Goal: Information Seeking & Learning: Learn about a topic

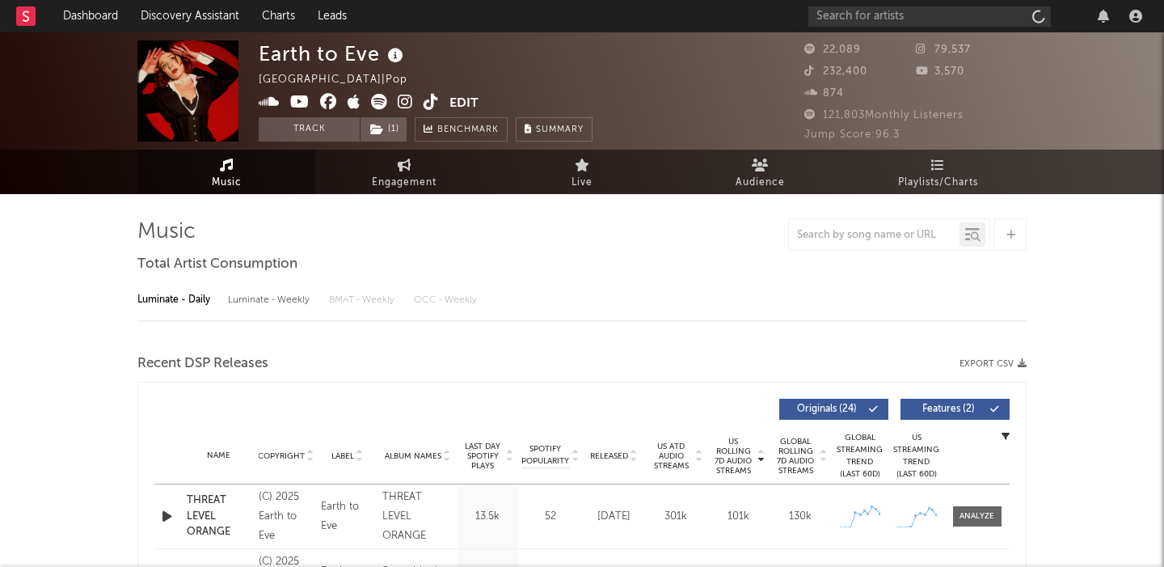
select select "6m"
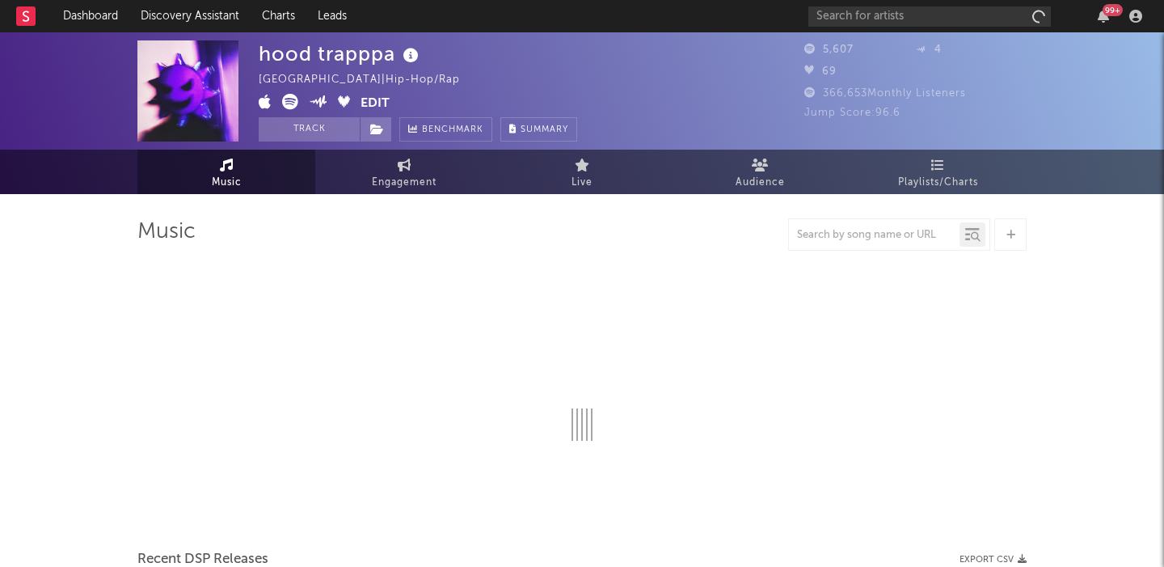
select select "1w"
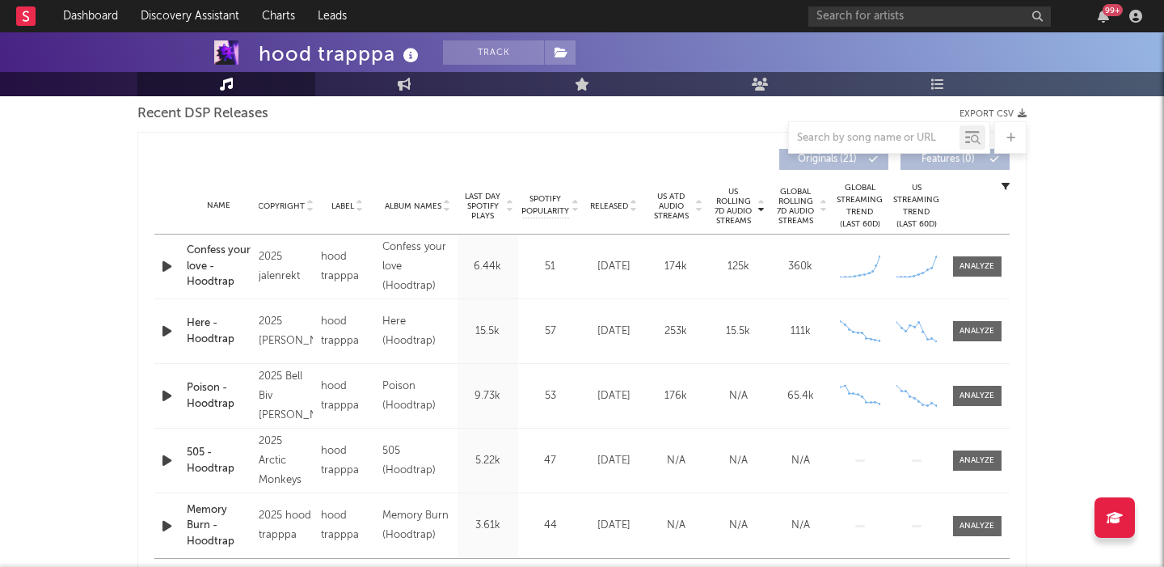
scroll to position [673, 0]
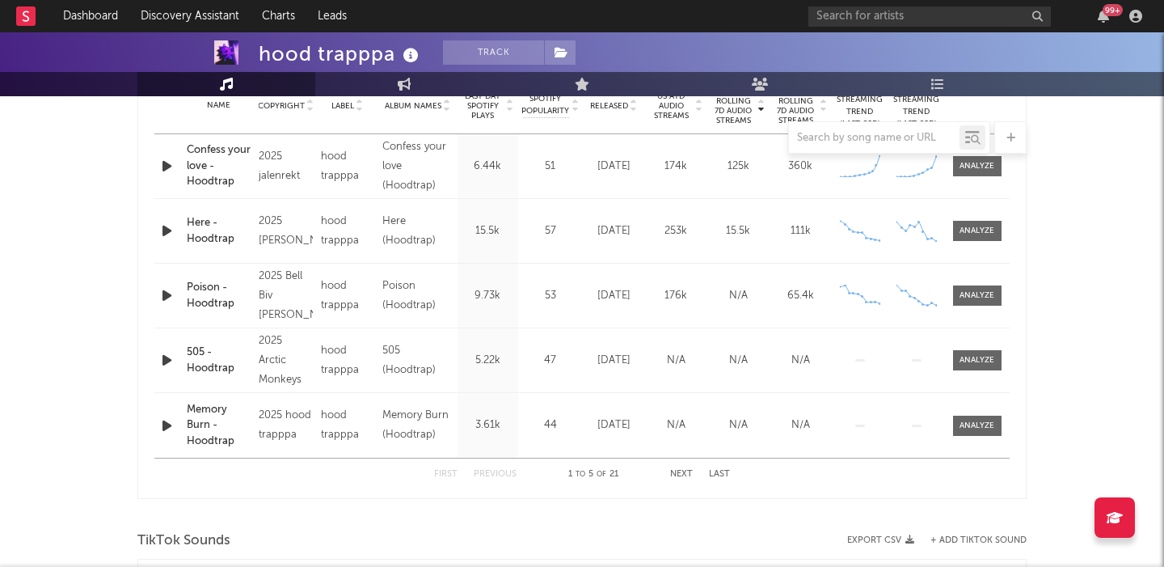
click at [161, 169] on icon "button" at bounding box center [166, 166] width 17 height 20
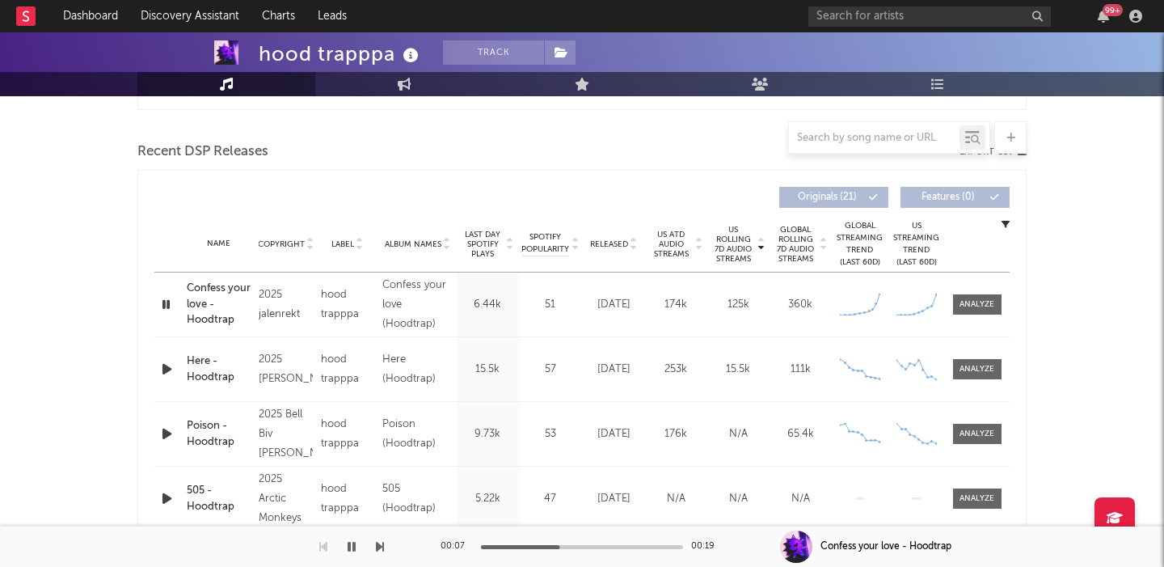
scroll to position [536, 0]
click at [994, 304] on div at bounding box center [976, 303] width 35 height 12
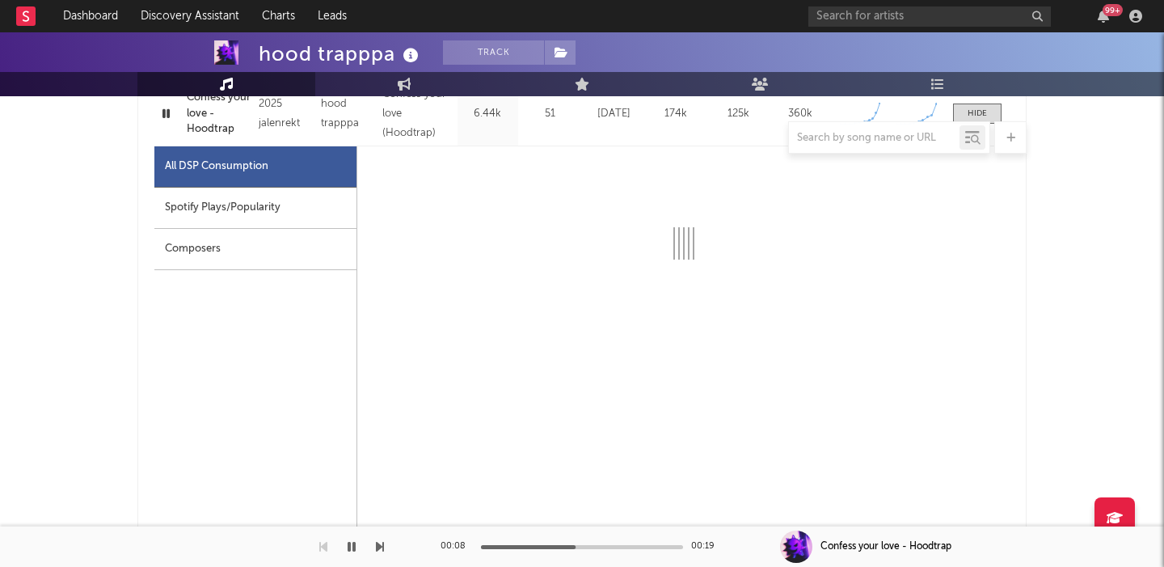
scroll to position [727, 0]
select select "1w"
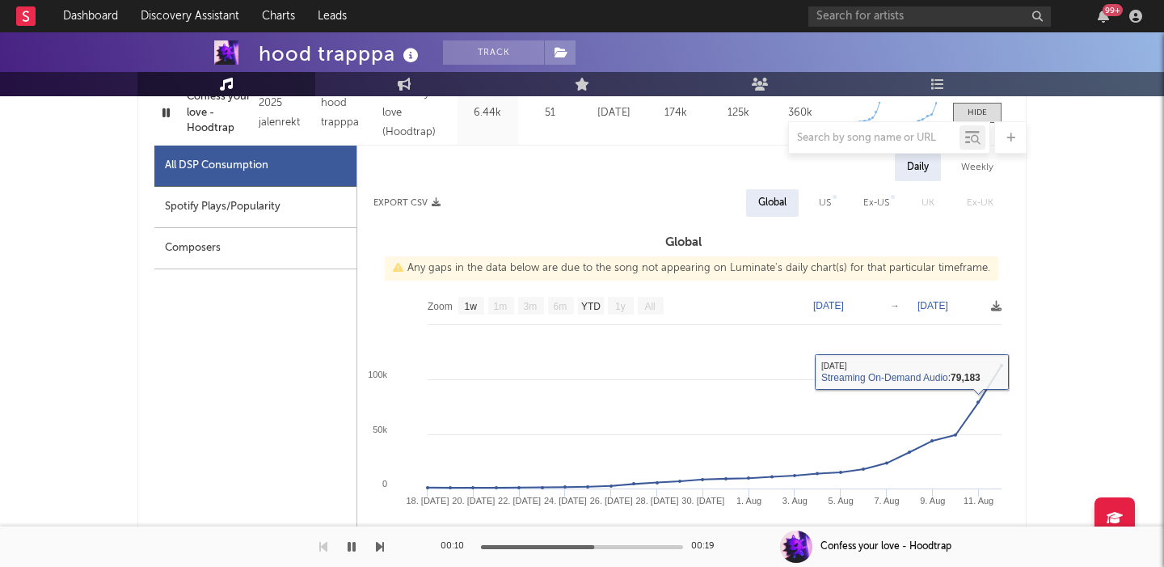
click at [821, 207] on div "US" at bounding box center [825, 202] width 12 height 19
select select "1w"
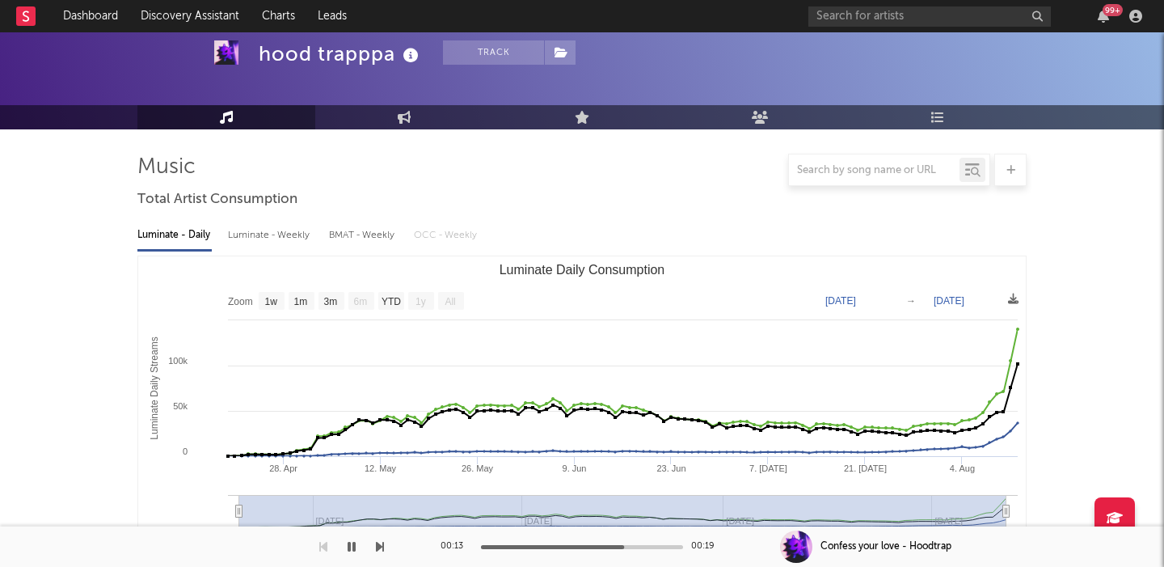
scroll to position [0, 0]
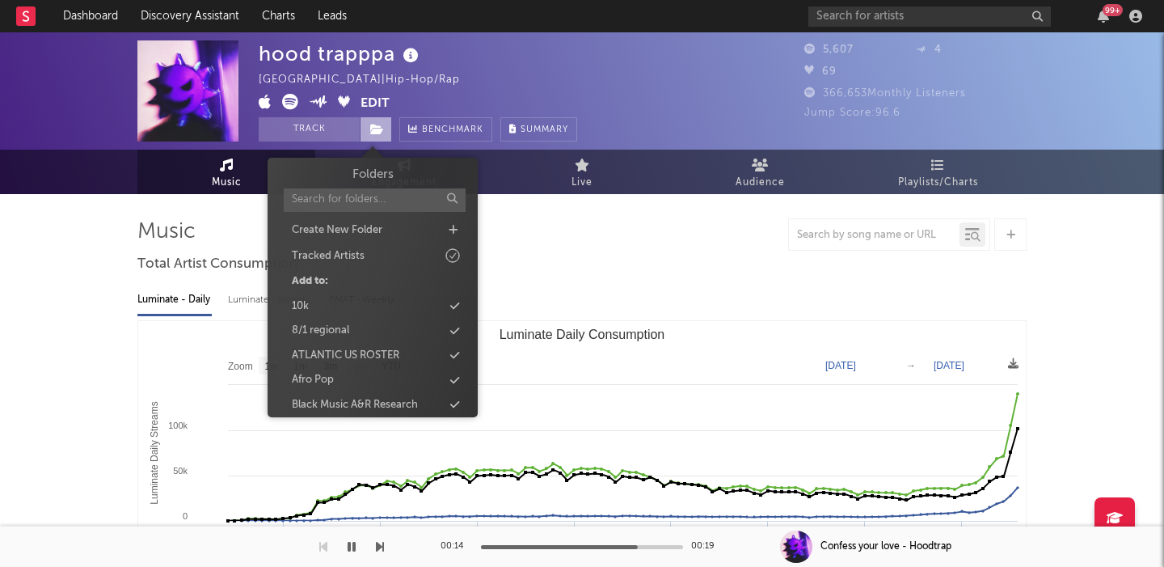
click at [382, 127] on icon at bounding box center [377, 129] width 14 height 11
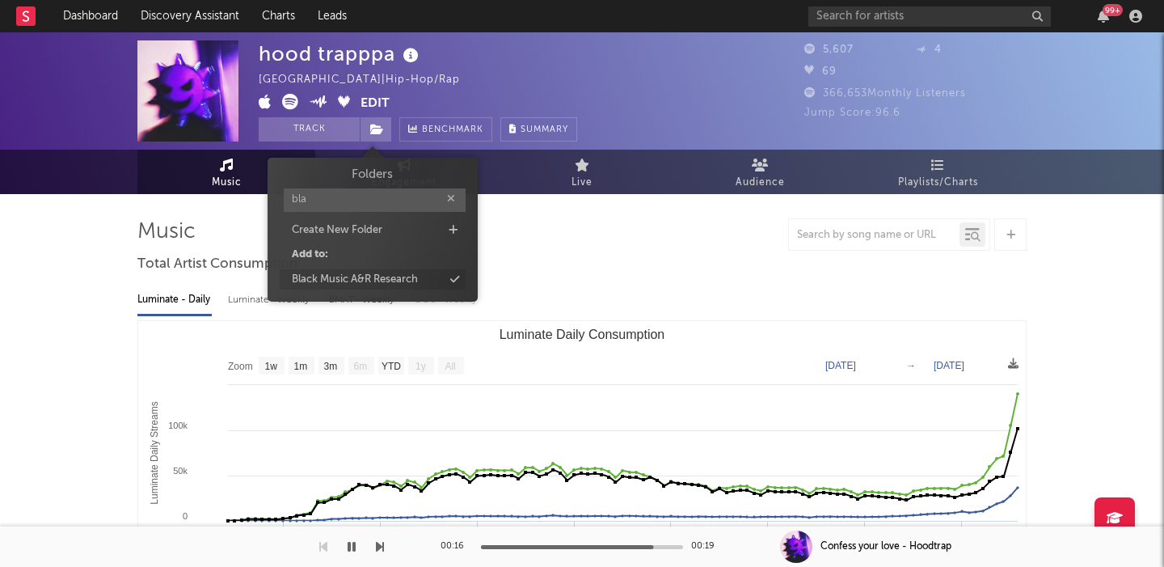
type input "bla"
click at [372, 272] on div "Black Music A&R Research" at bounding box center [355, 280] width 126 height 16
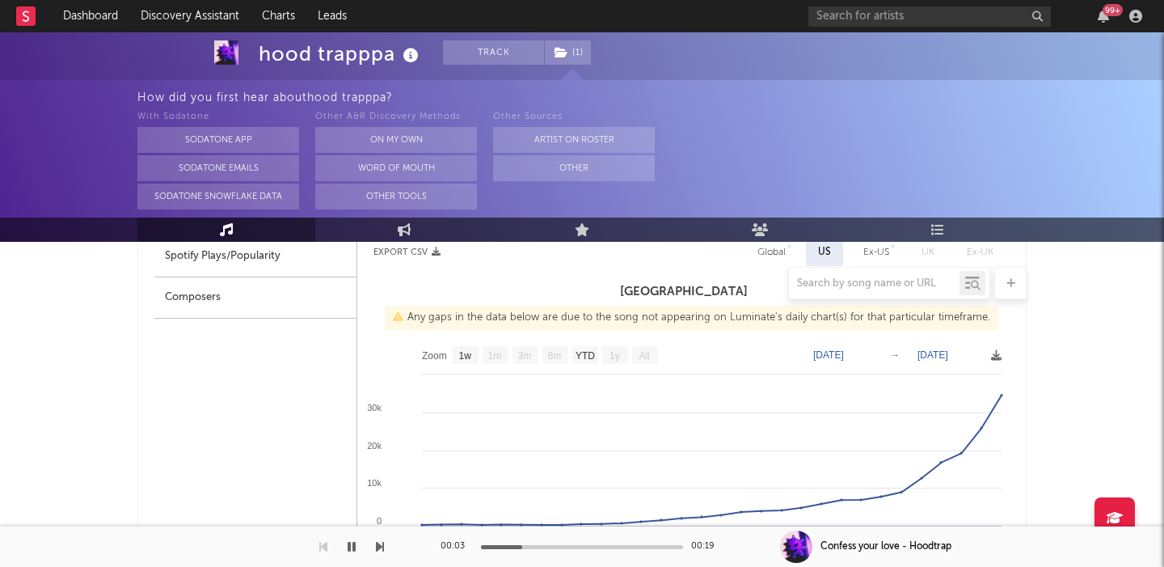
scroll to position [647, 0]
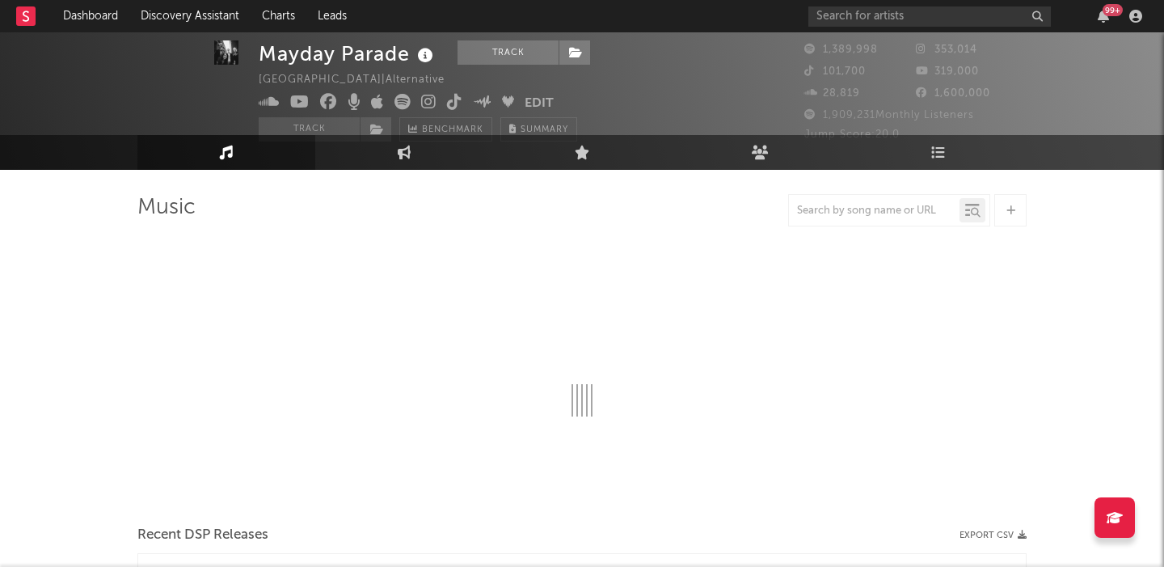
select select "6m"
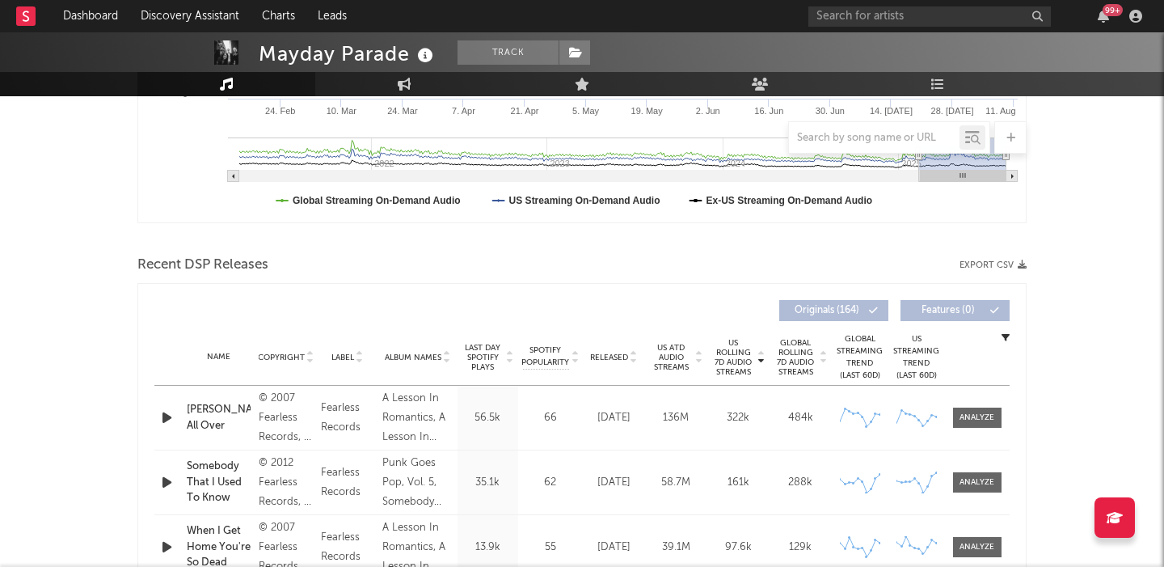
scroll to position [495, 0]
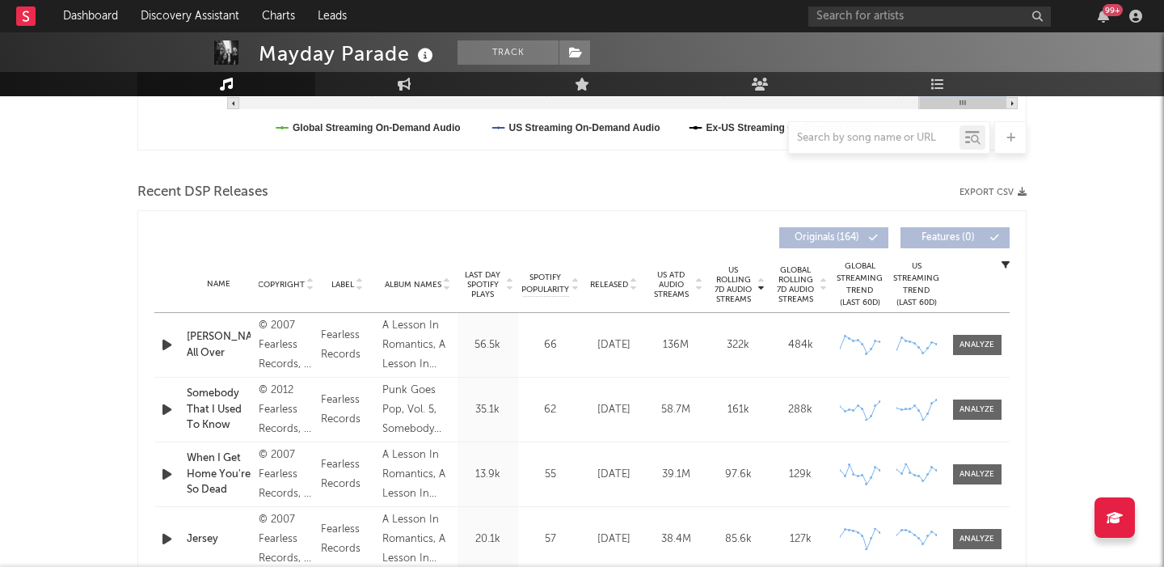
click at [612, 284] on span "Released" at bounding box center [609, 285] width 38 height 10
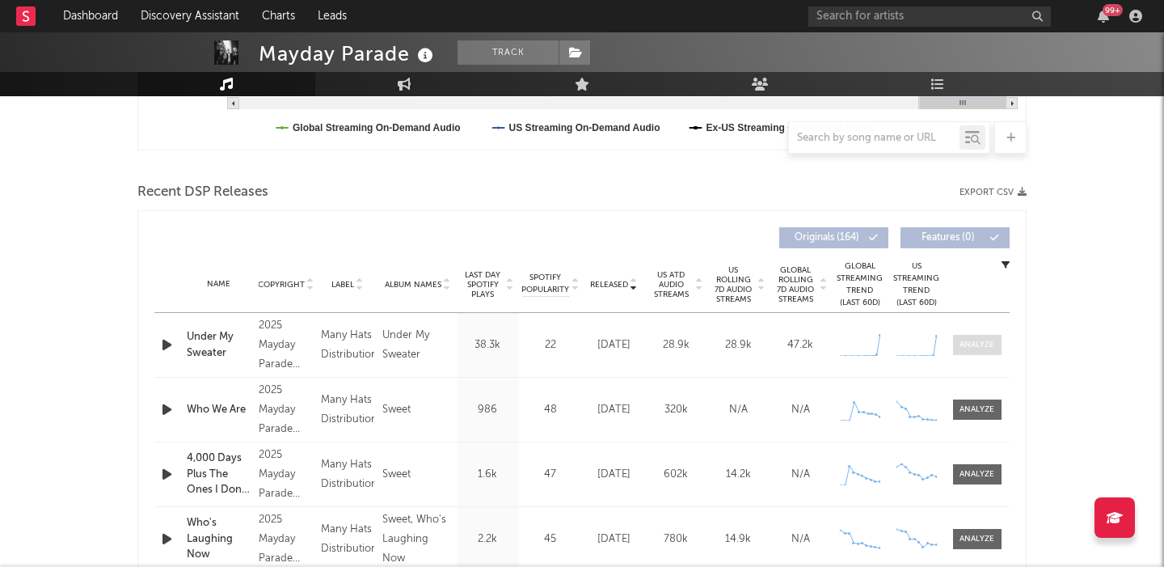
click at [969, 335] on span at bounding box center [977, 345] width 48 height 20
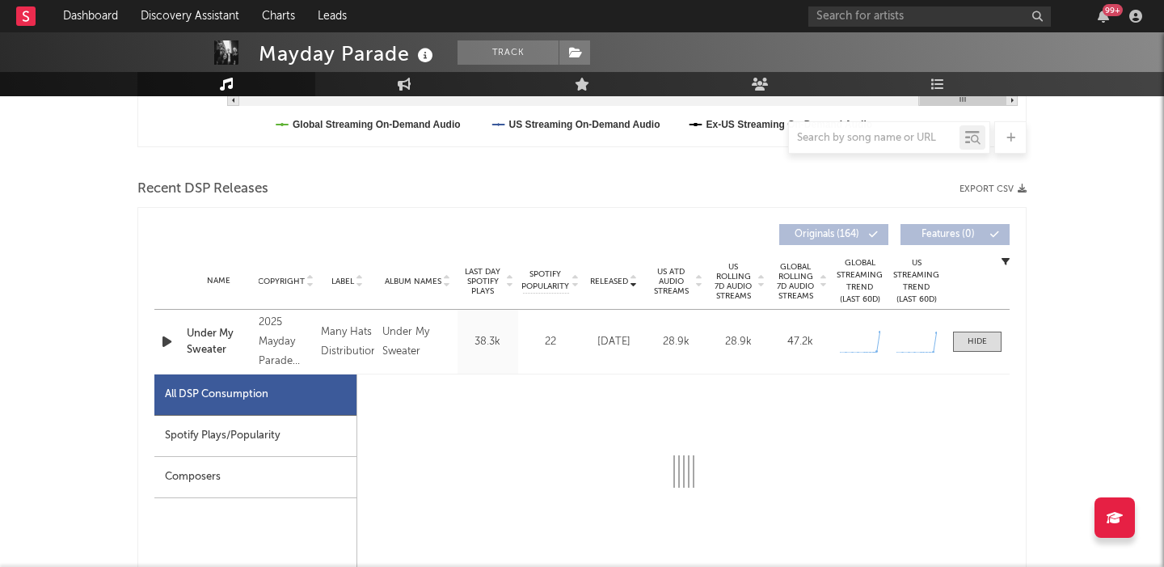
select select "1w"
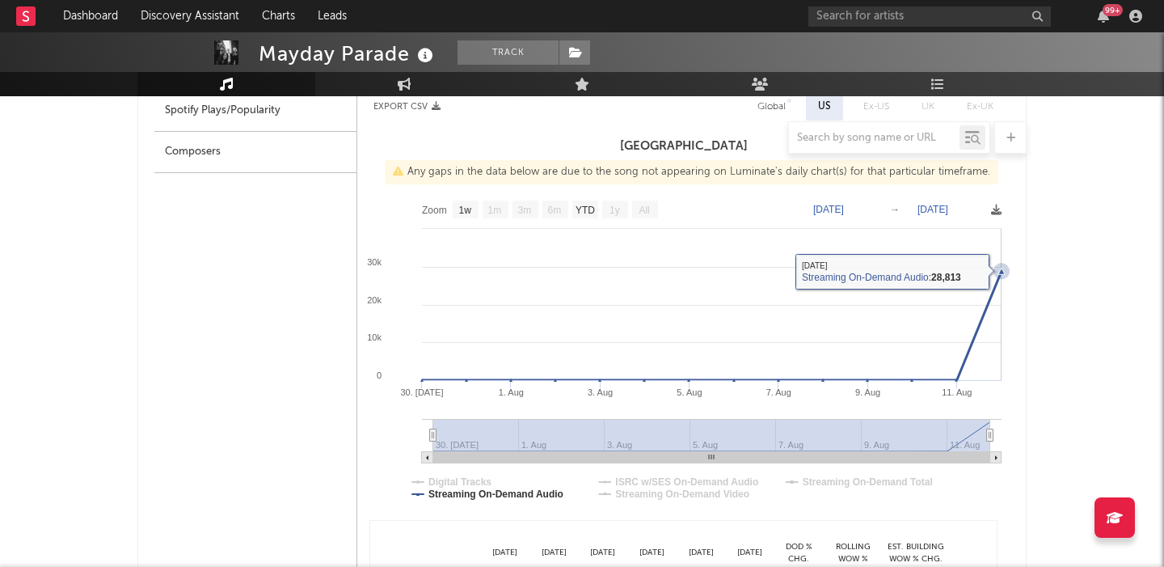
scroll to position [794, 0]
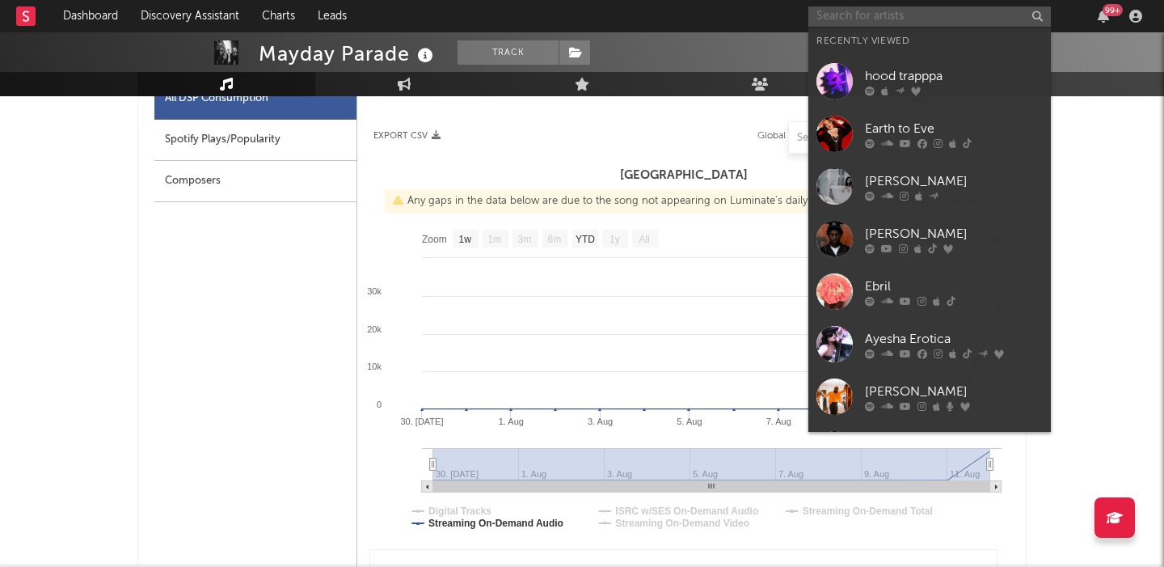
click at [909, 14] on input "text" at bounding box center [929, 16] width 242 height 20
paste input "Benjamin Steer"
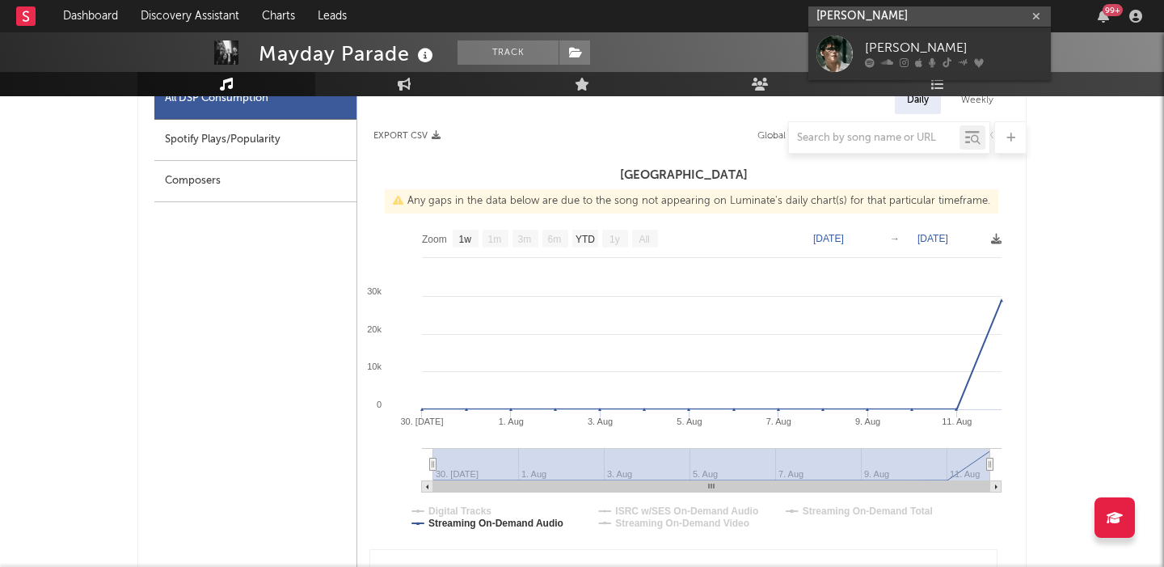
type input "Benjamin Steer"
click at [962, 51] on div "Benjamin Steer" at bounding box center [954, 48] width 178 height 19
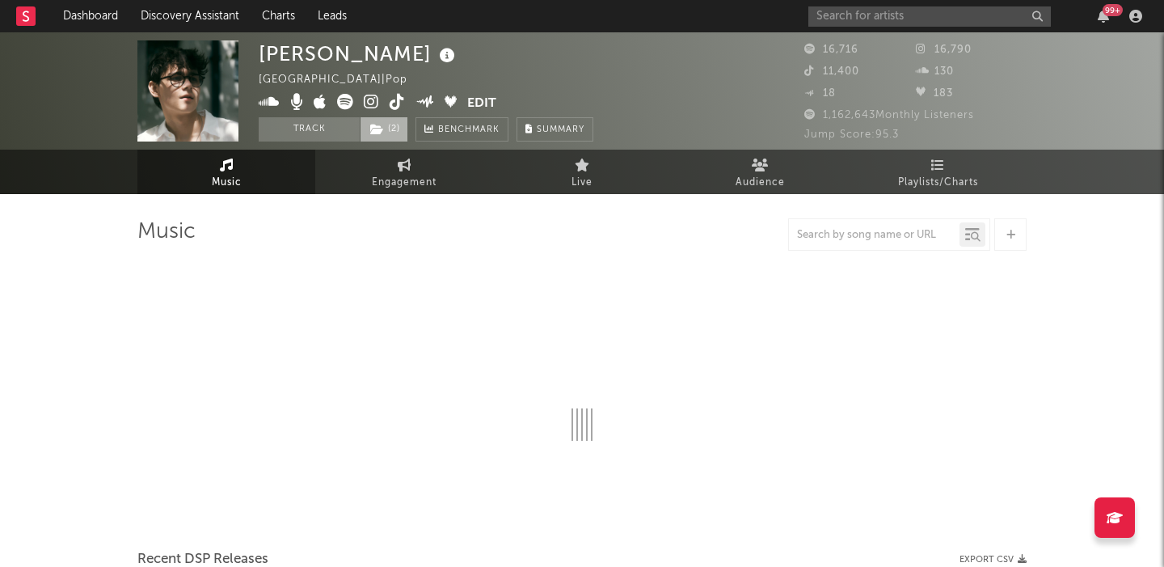
click at [390, 132] on span "( 2 )" at bounding box center [384, 129] width 48 height 24
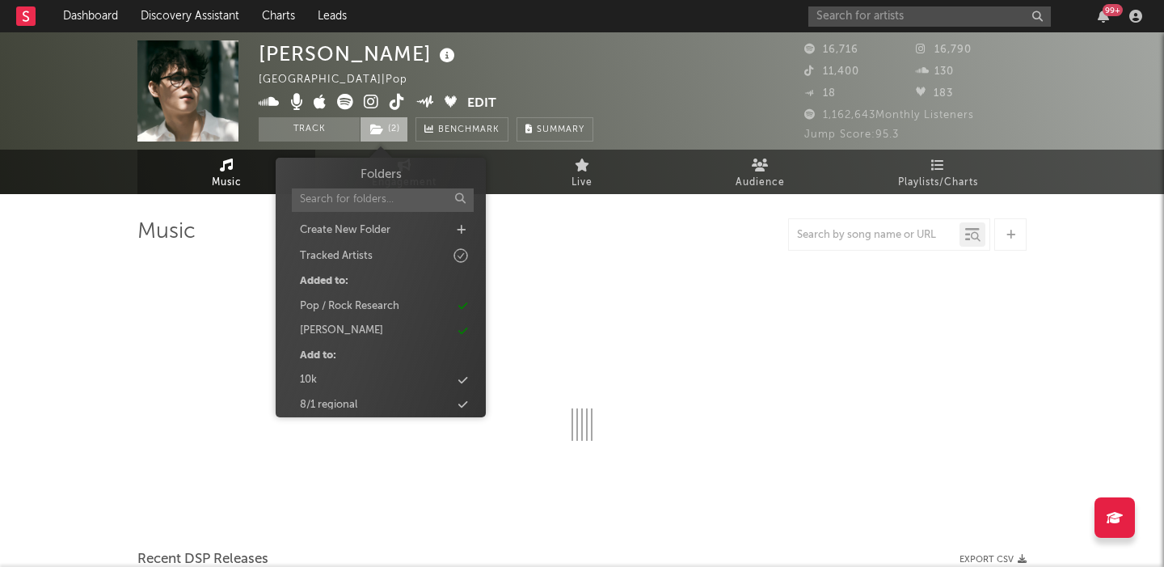
click at [392, 133] on span "( 2 )" at bounding box center [384, 129] width 48 height 24
select select "6m"
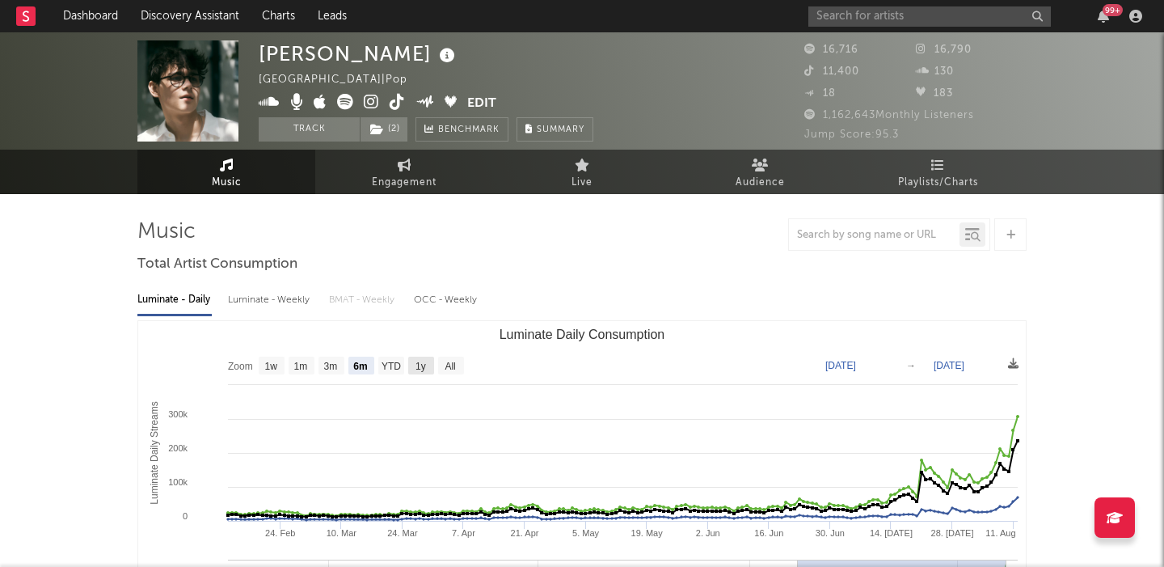
scroll to position [380, 0]
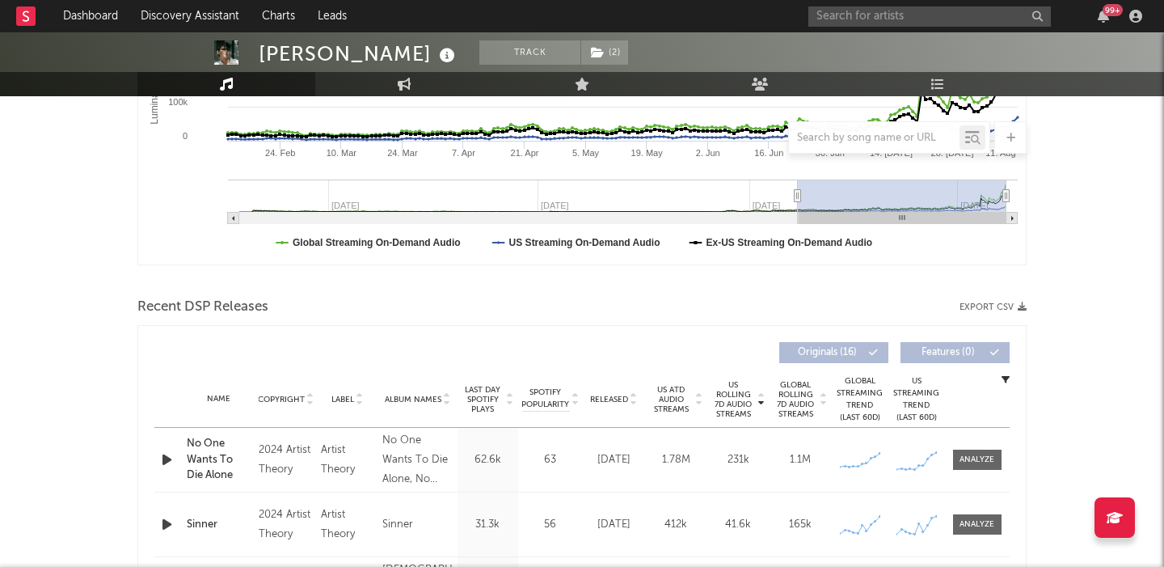
click at [632, 401] on icon at bounding box center [634, 402] width 8 height 6
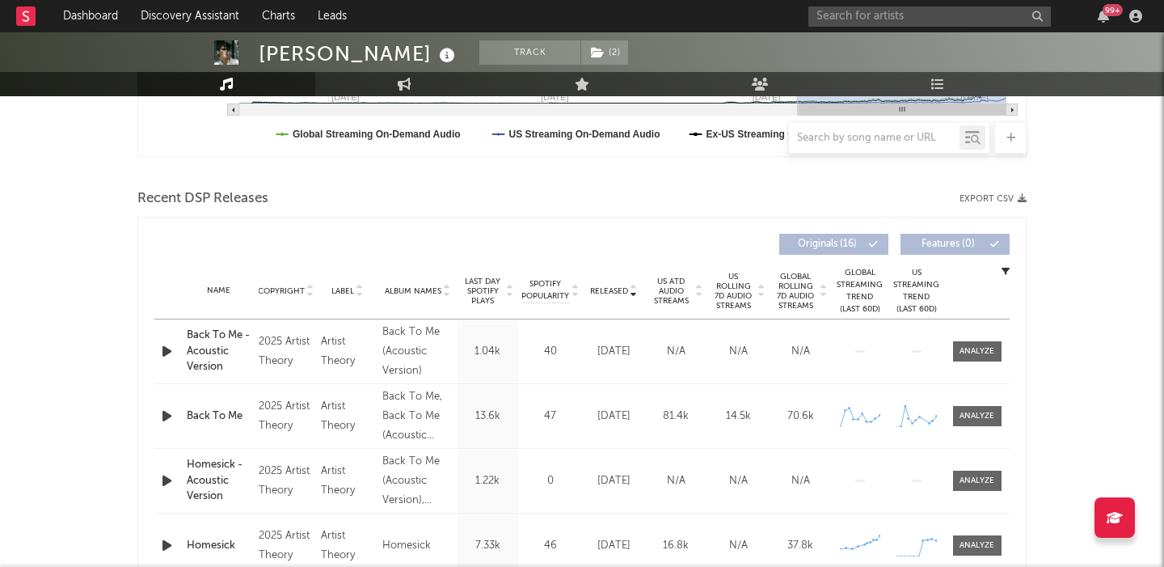
scroll to position [497, 0]
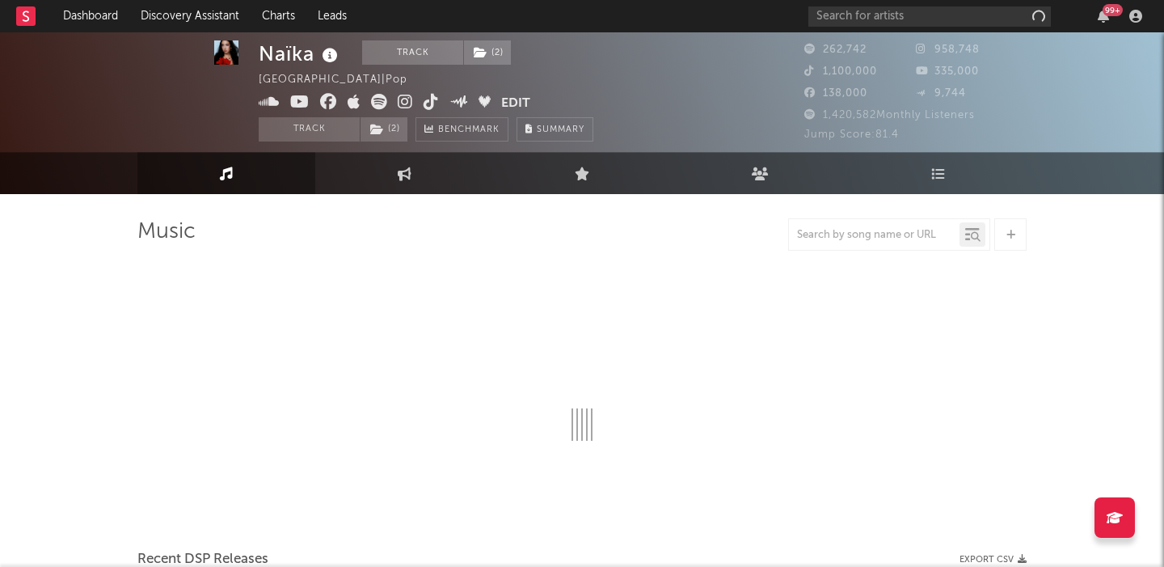
scroll to position [32, 0]
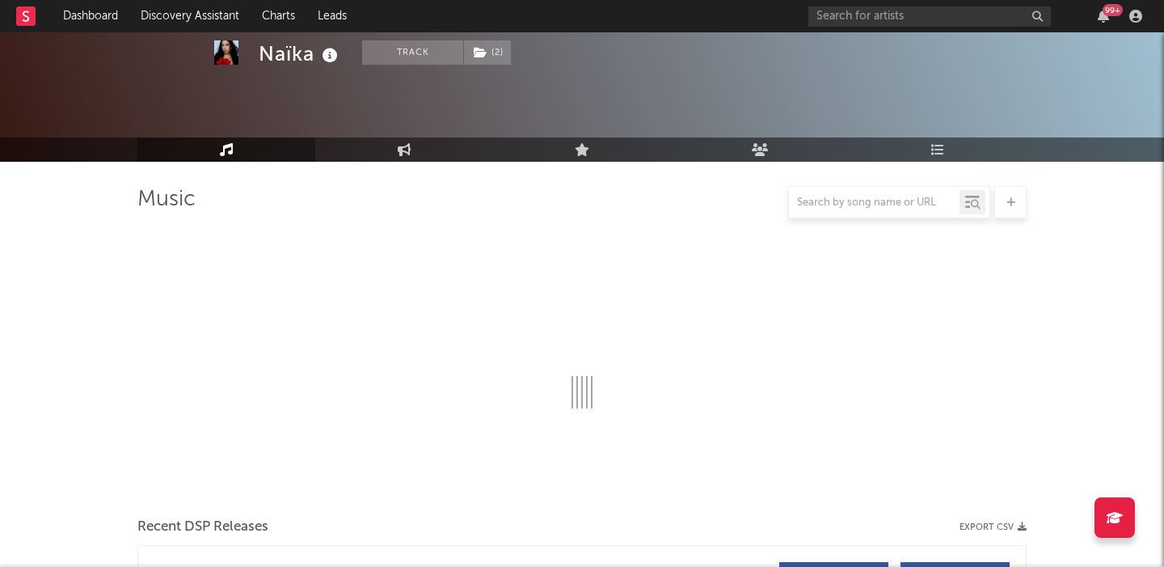
select select "6m"
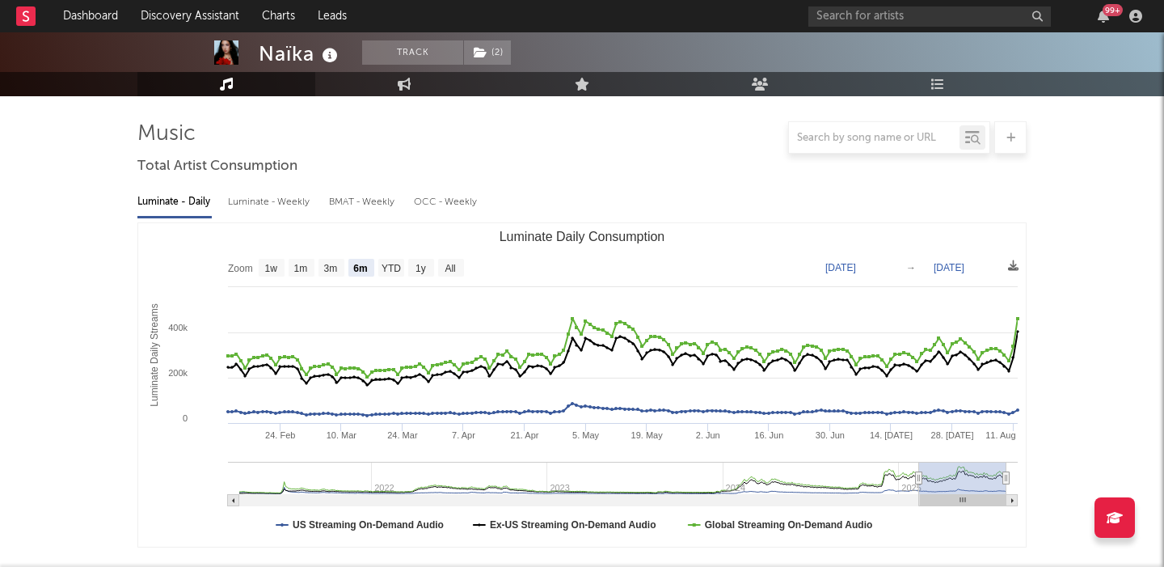
scroll to position [588, 0]
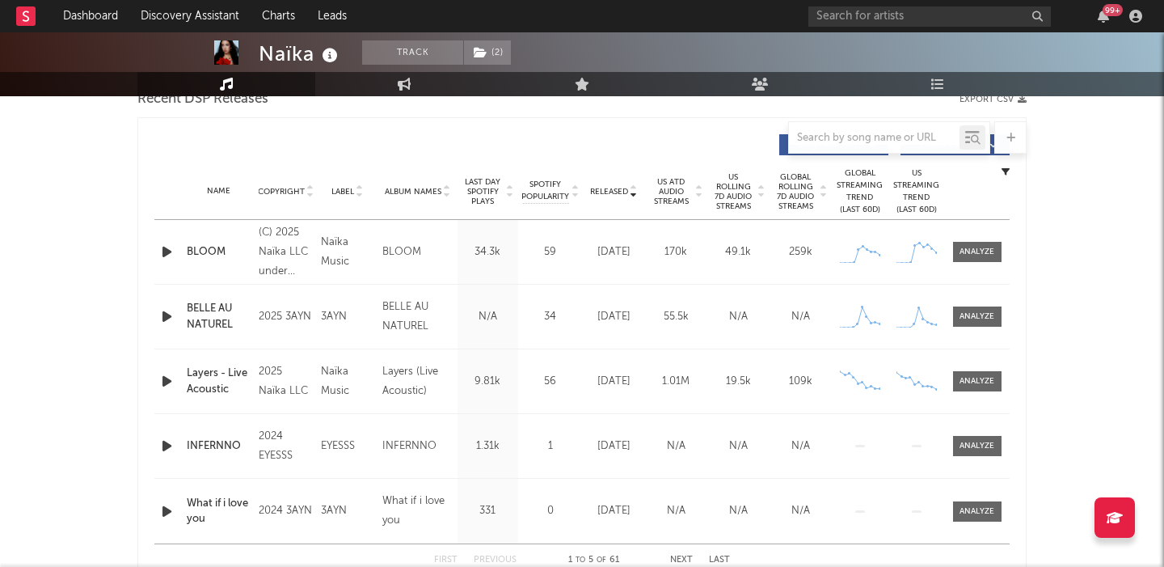
click at [733, 197] on span "US Rolling 7D Audio Streams" at bounding box center [733, 191] width 44 height 39
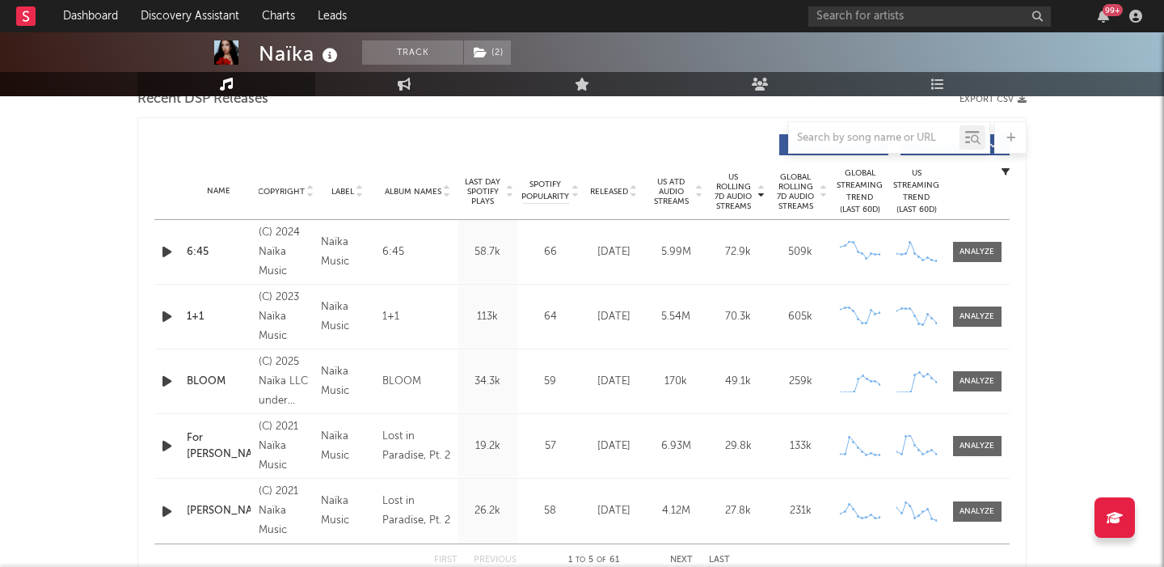
click at [163, 318] on icon "button" at bounding box center [166, 316] width 17 height 20
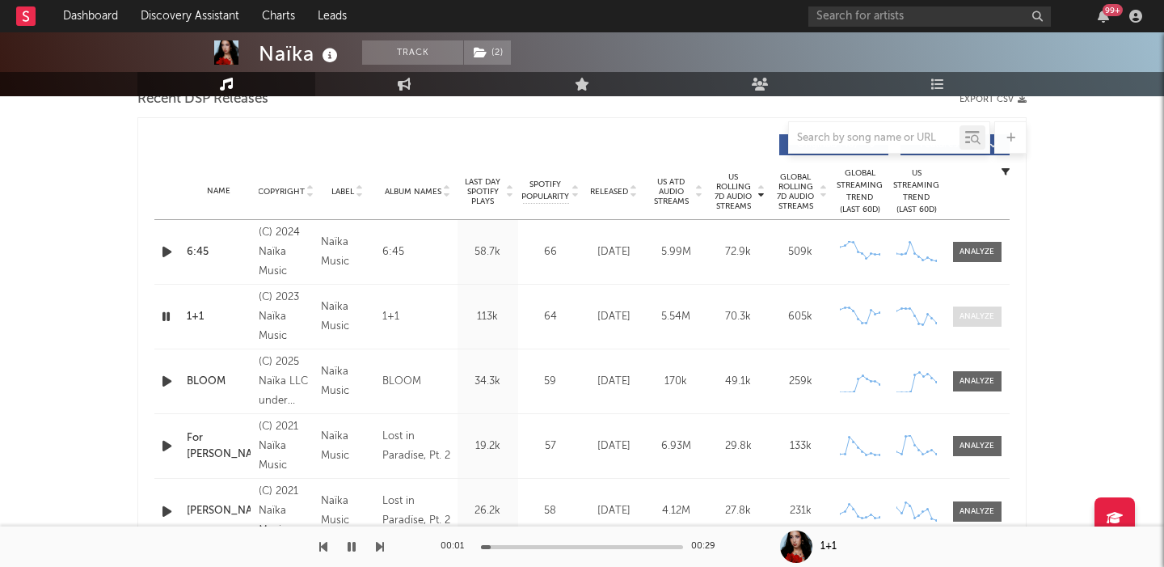
click at [975, 317] on div at bounding box center [976, 316] width 35 height 12
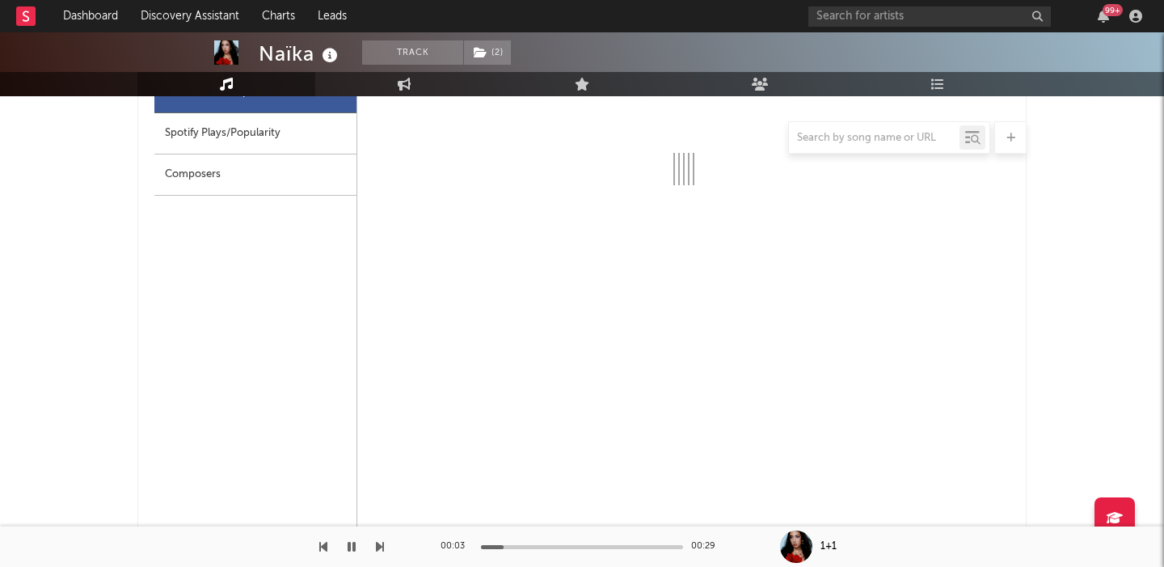
select select "6m"
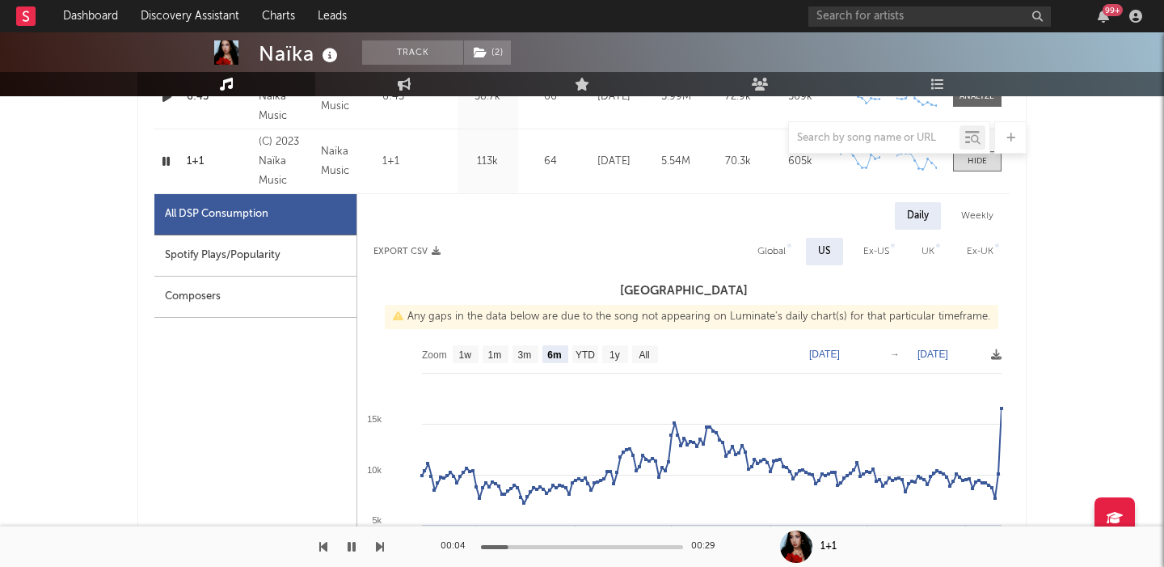
scroll to position [747, 0]
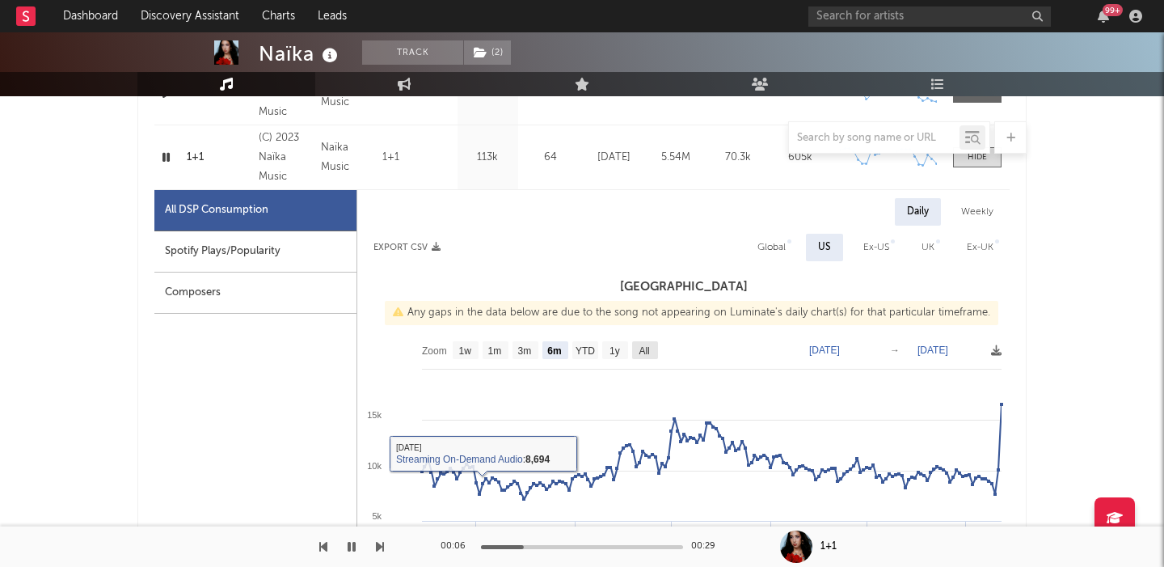
click at [658, 350] on rect at bounding box center [683, 494] width 652 height 323
click at [646, 350] on text "All" at bounding box center [644, 350] width 11 height 11
select select "All"
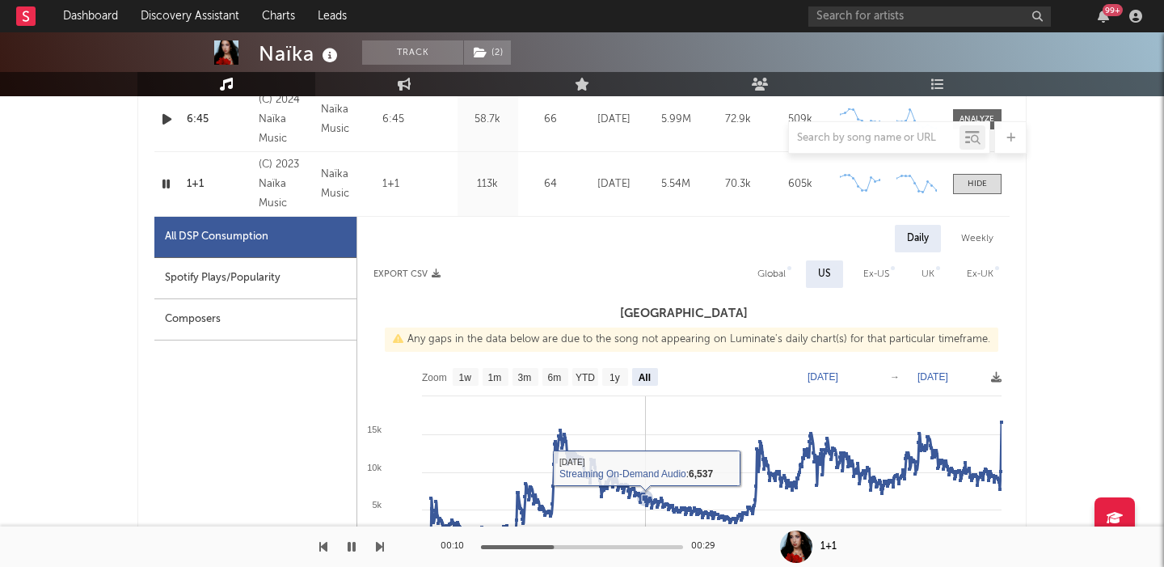
scroll to position [724, 0]
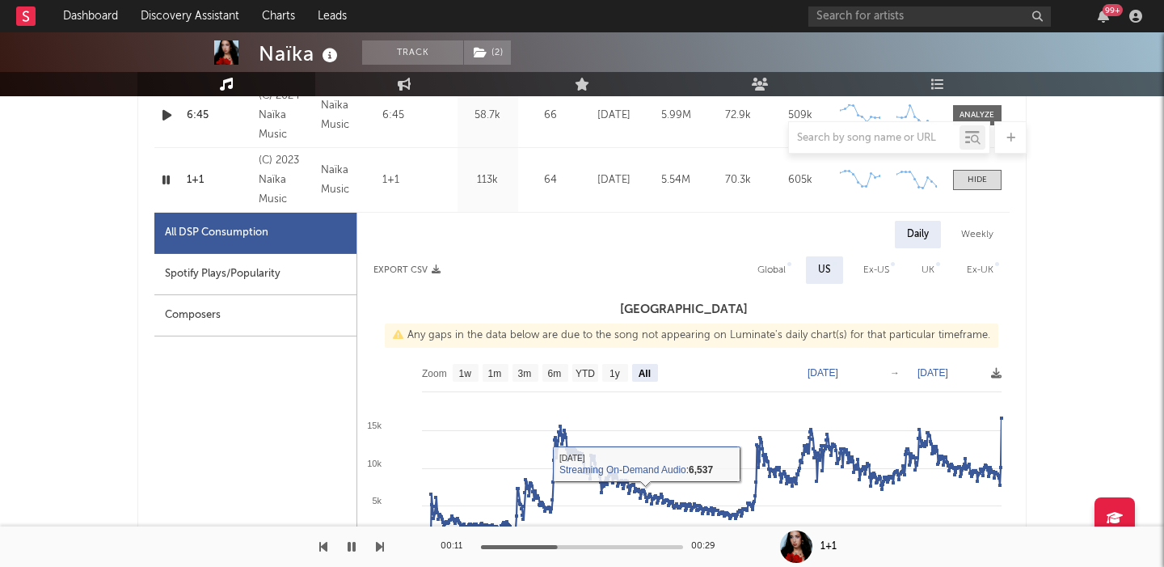
click at [763, 272] on div "Global" at bounding box center [771, 269] width 28 height 19
select select "All"
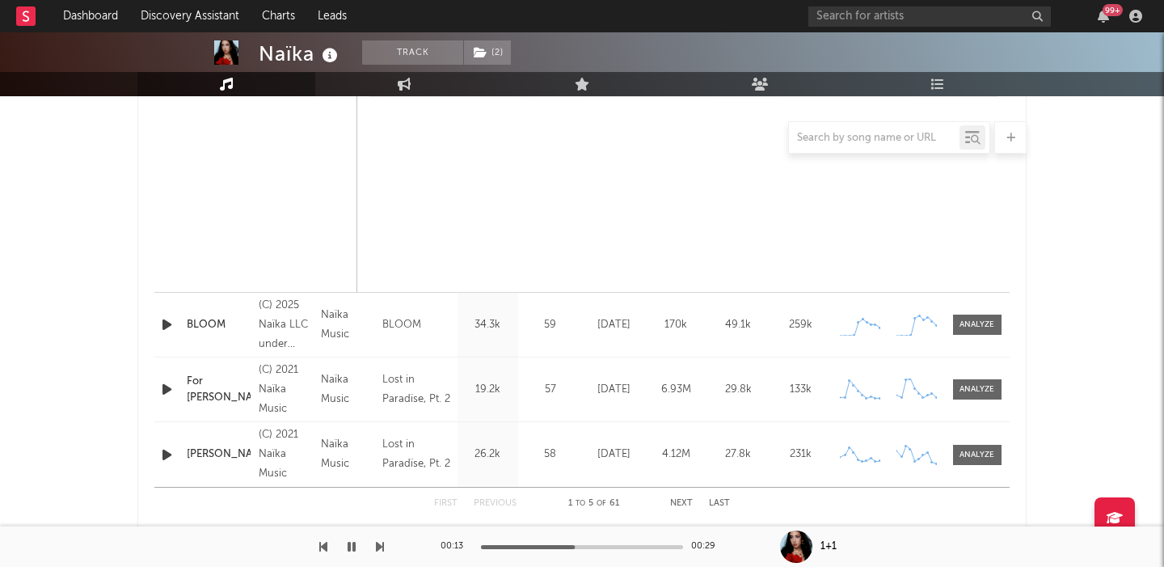
scroll to position [1425, 0]
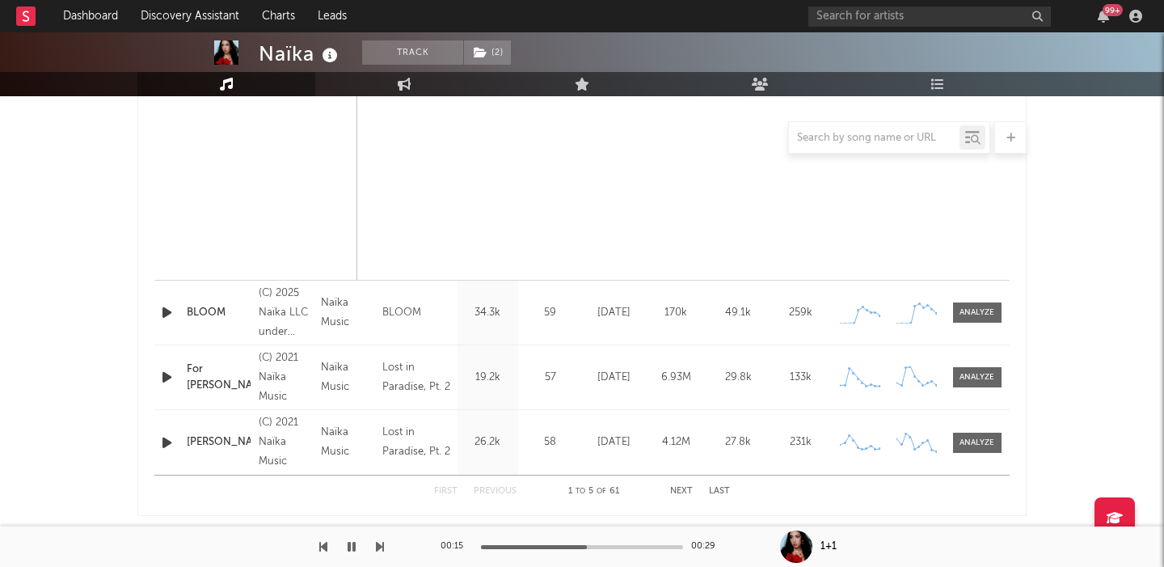
click at [288, 48] on div "Naïka" at bounding box center [300, 53] width 83 height 27
copy div "Naïka"
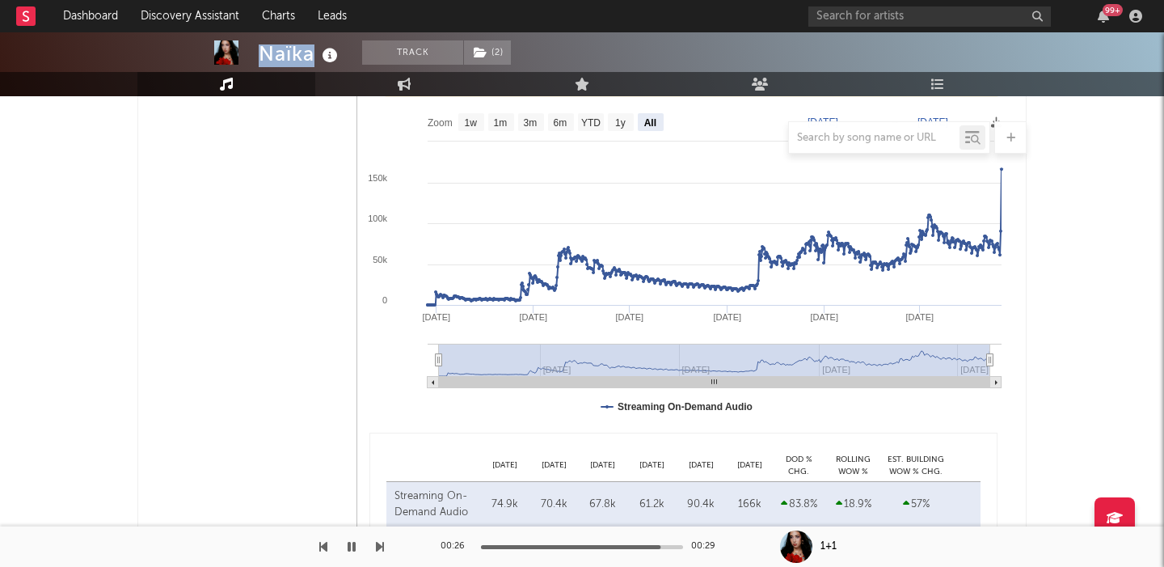
scroll to position [778, 0]
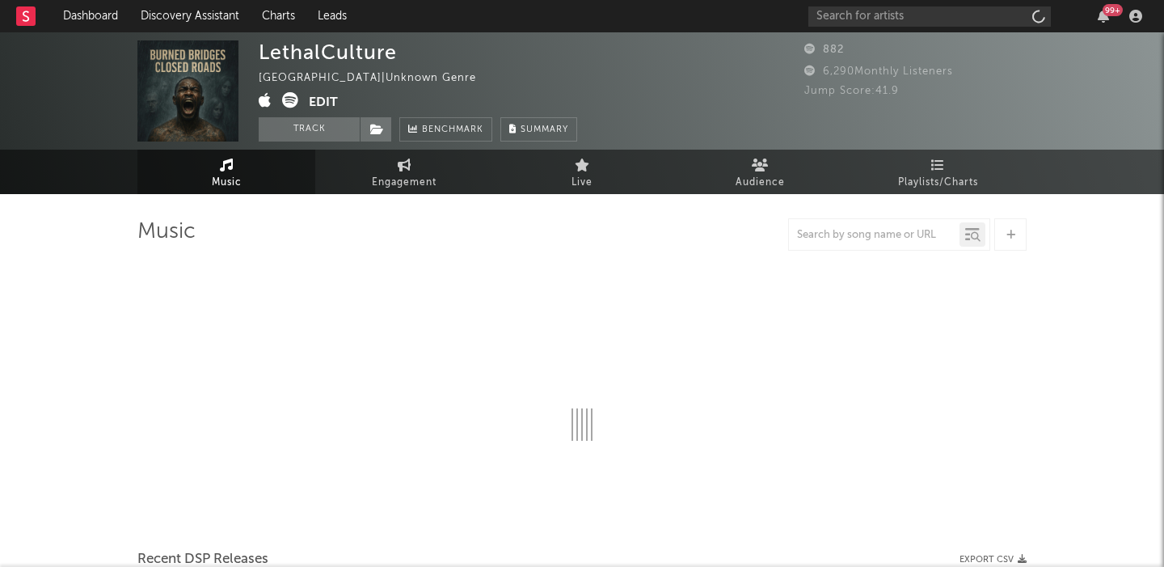
select select "1w"
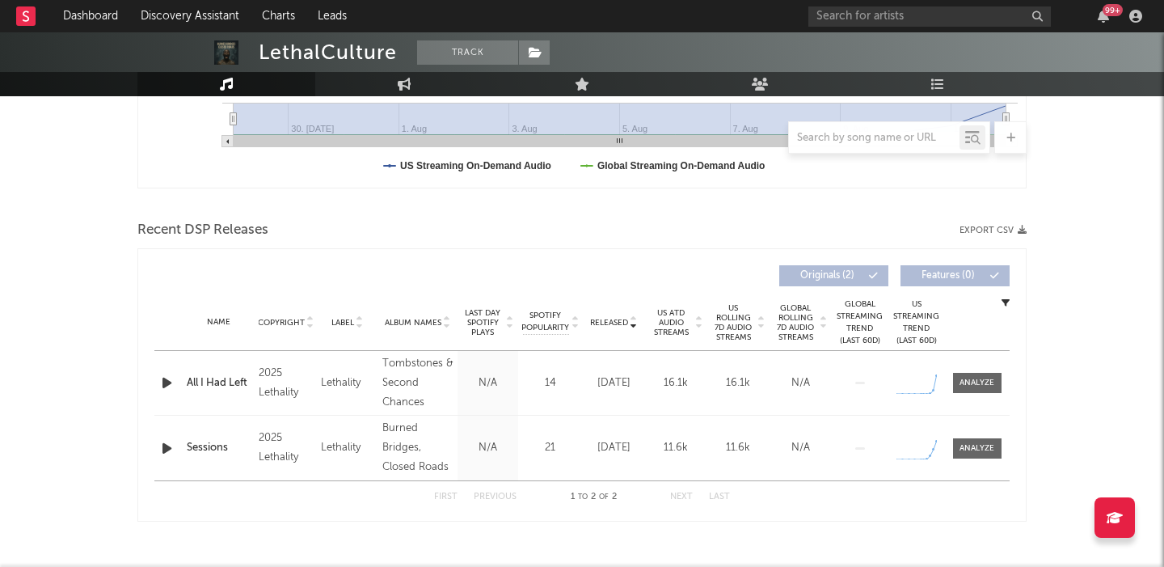
scroll to position [488, 0]
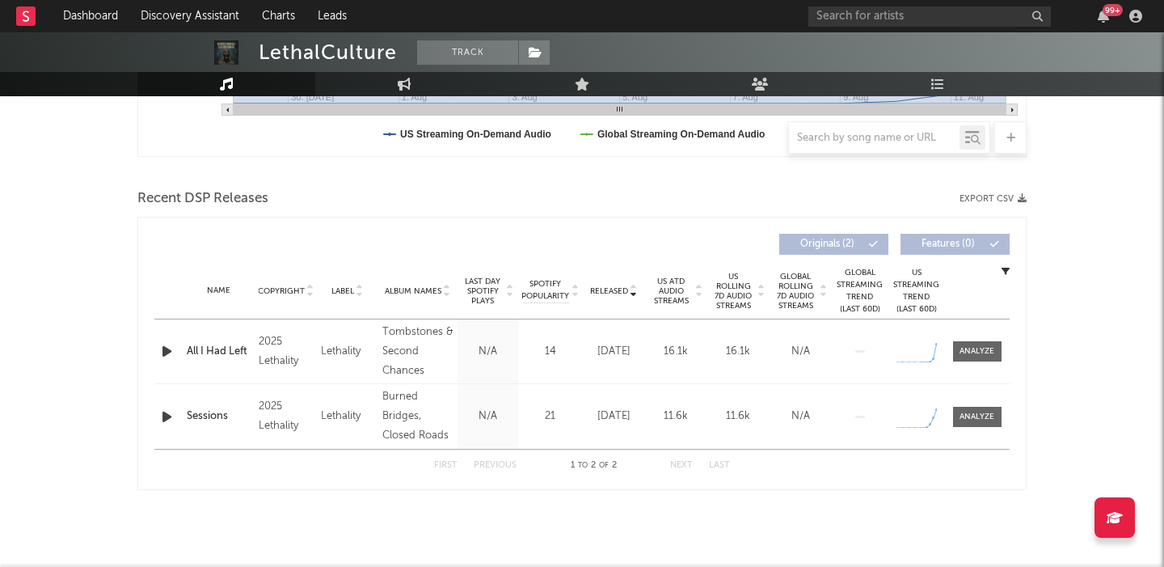
click at [167, 358] on icon "button" at bounding box center [166, 351] width 17 height 20
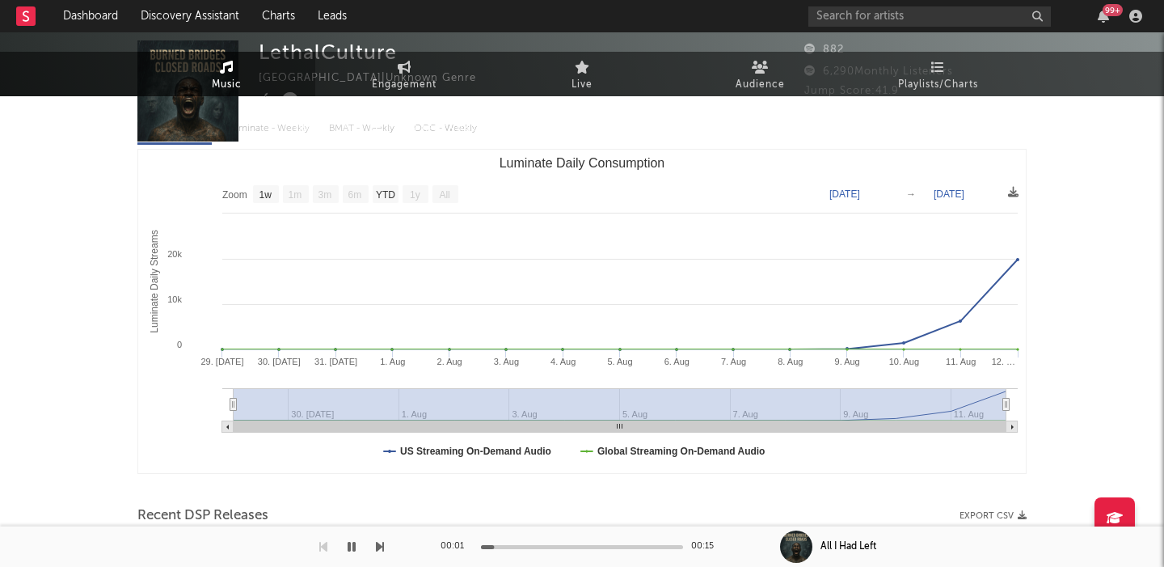
scroll to position [0, 0]
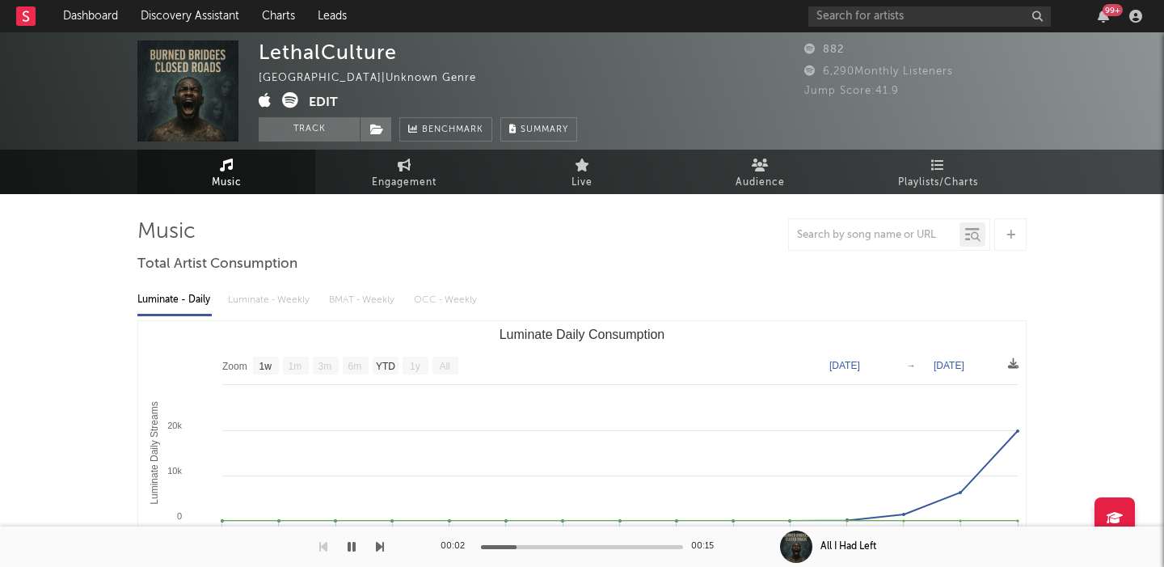
click at [287, 102] on icon at bounding box center [290, 100] width 16 height 16
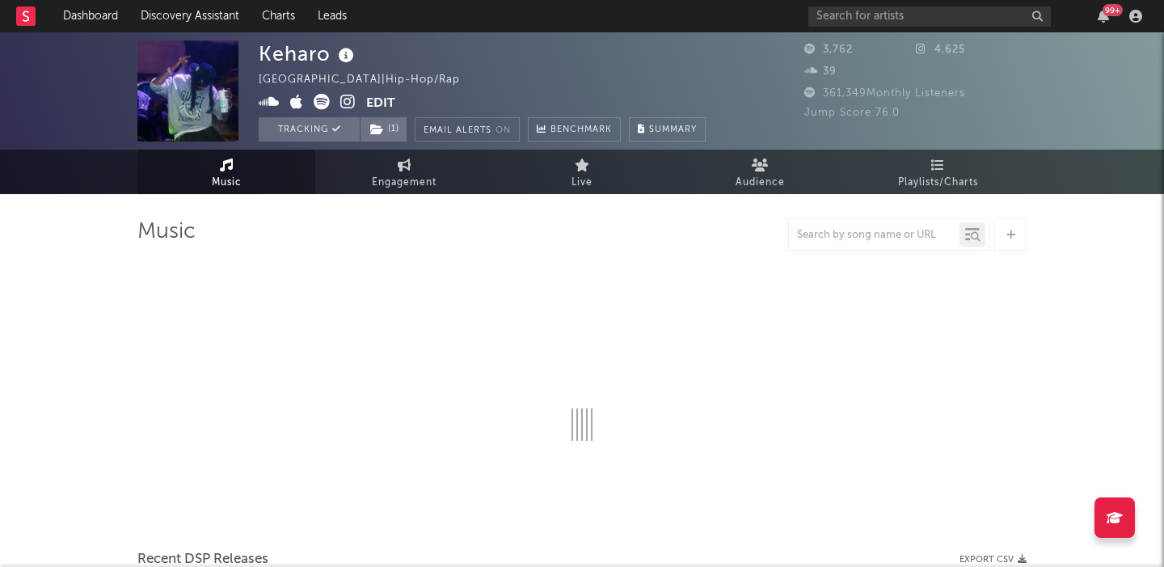
select select "6m"
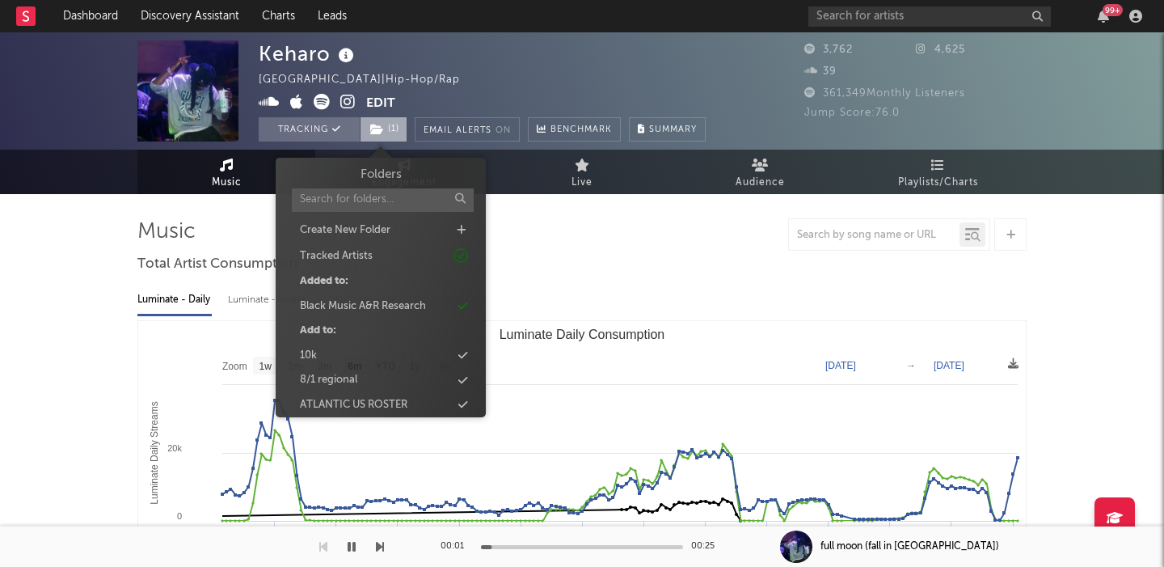
click at [394, 129] on span "( 1 )" at bounding box center [384, 129] width 48 height 24
click at [392, 129] on span "( 1 )" at bounding box center [384, 129] width 48 height 24
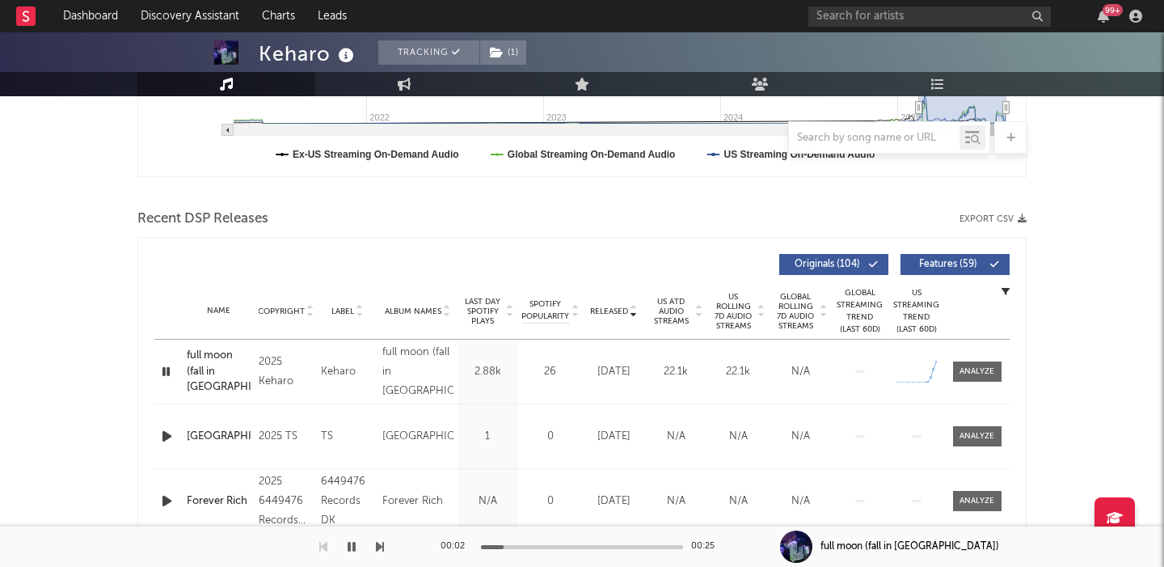
scroll to position [491, 0]
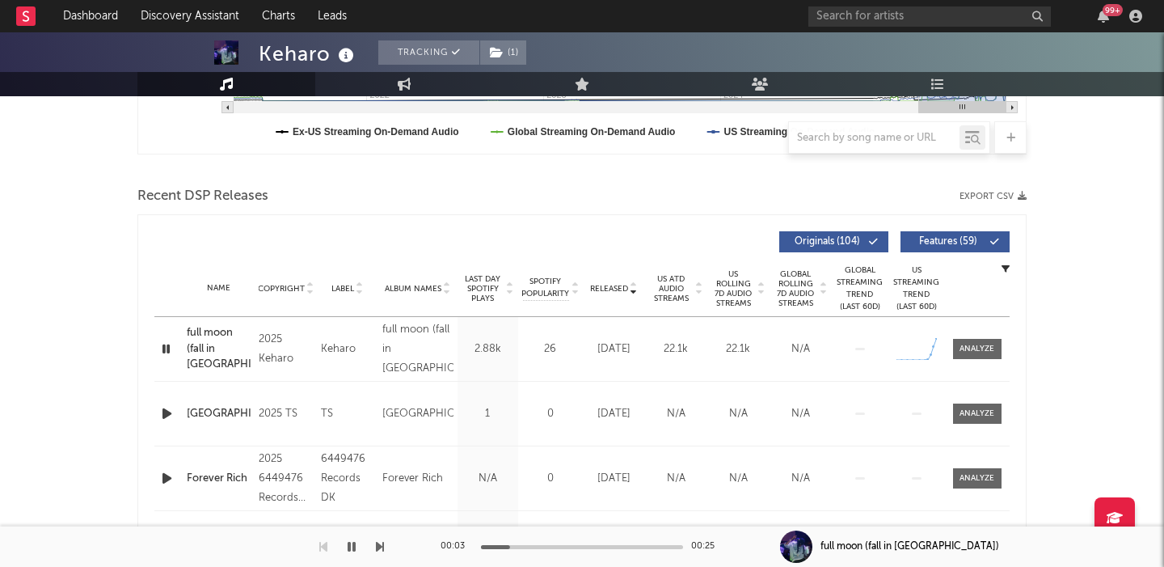
click at [737, 301] on span "US Rolling 7D Audio Streams" at bounding box center [733, 288] width 44 height 39
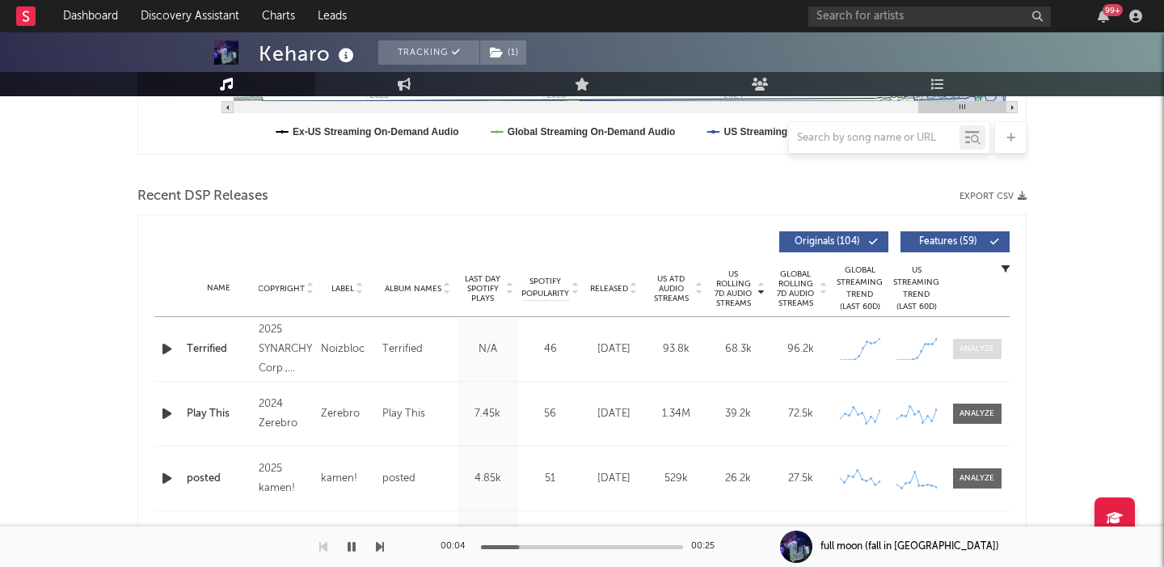
click at [980, 347] on div at bounding box center [976, 349] width 35 height 12
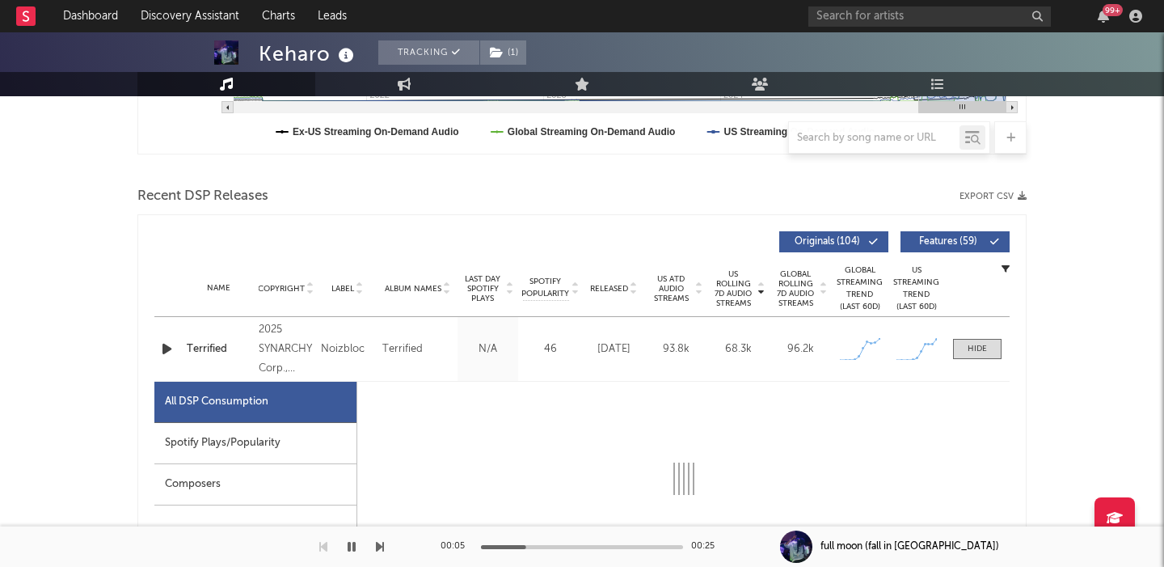
click at [943, 242] on span "Features ( 59 )" at bounding box center [948, 242] width 74 height 10
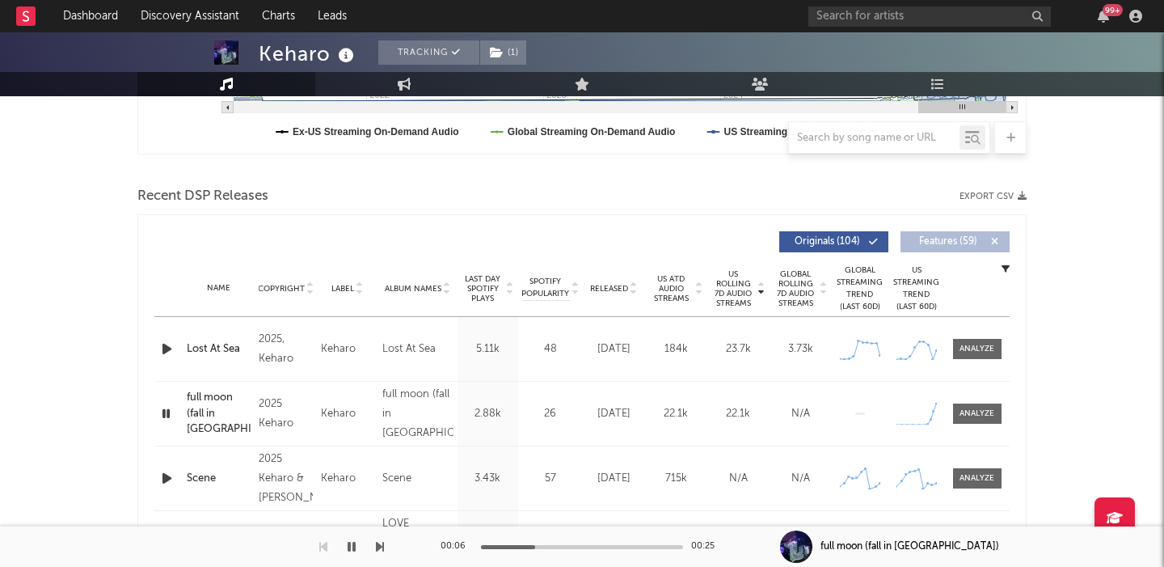
click at [976, 429] on div "Name full moon (fall in tokyo) Copyright 2025 Keharo Label Keharo Album Names f…" at bounding box center [581, 414] width 855 height 64
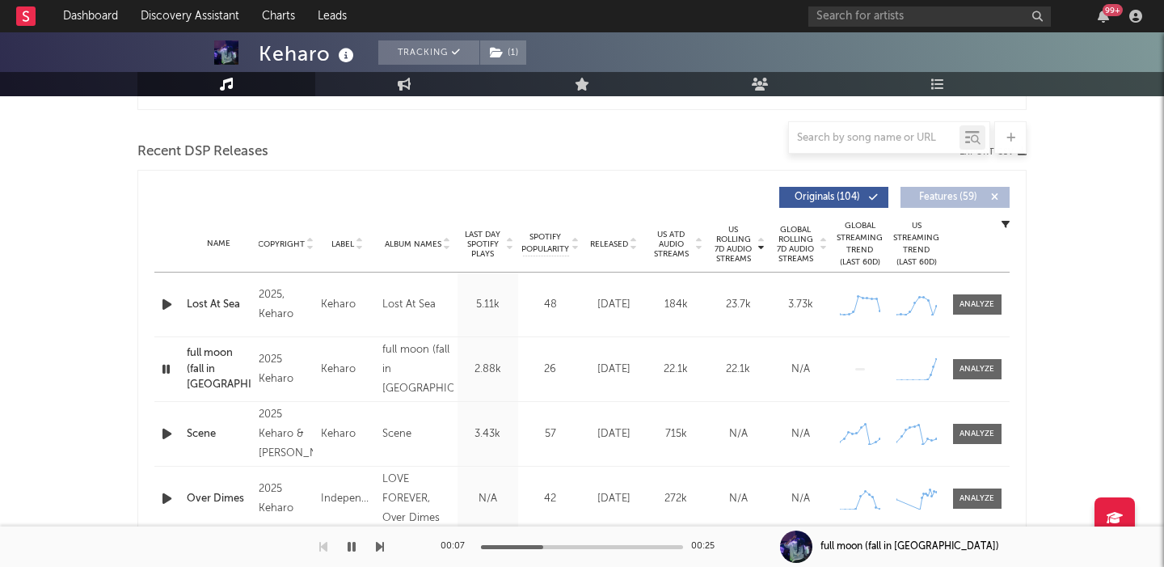
scroll to position [540, 0]
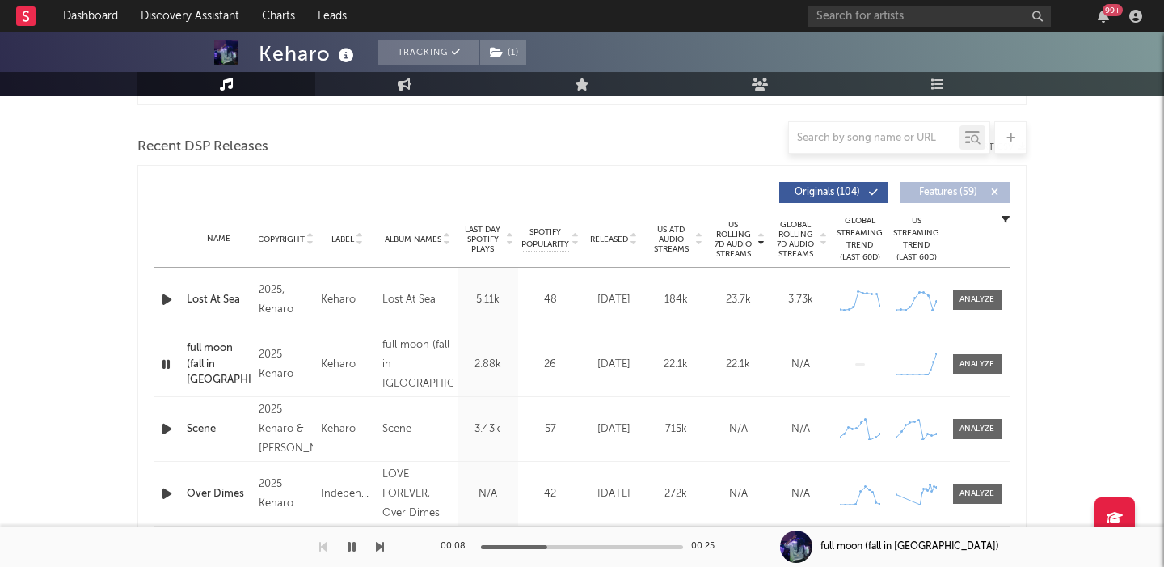
click at [973, 353] on div "Name full moon (fall in tokyo) Copyright 2025 Keharo Label Keharo Album Names f…" at bounding box center [581, 364] width 855 height 64
click at [980, 362] on div at bounding box center [976, 364] width 35 height 12
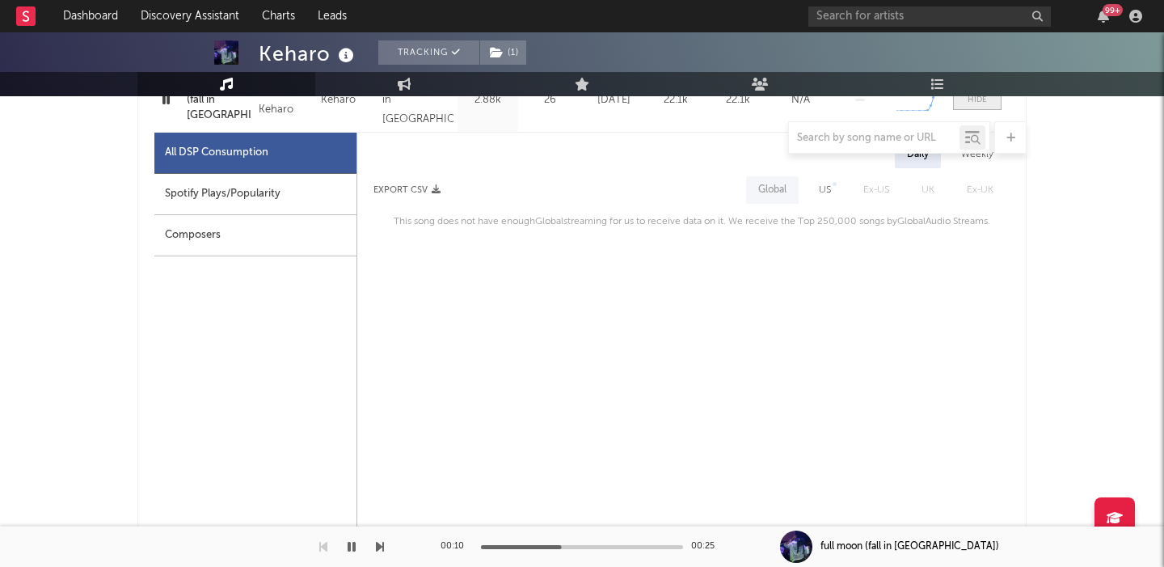
scroll to position [778, 0]
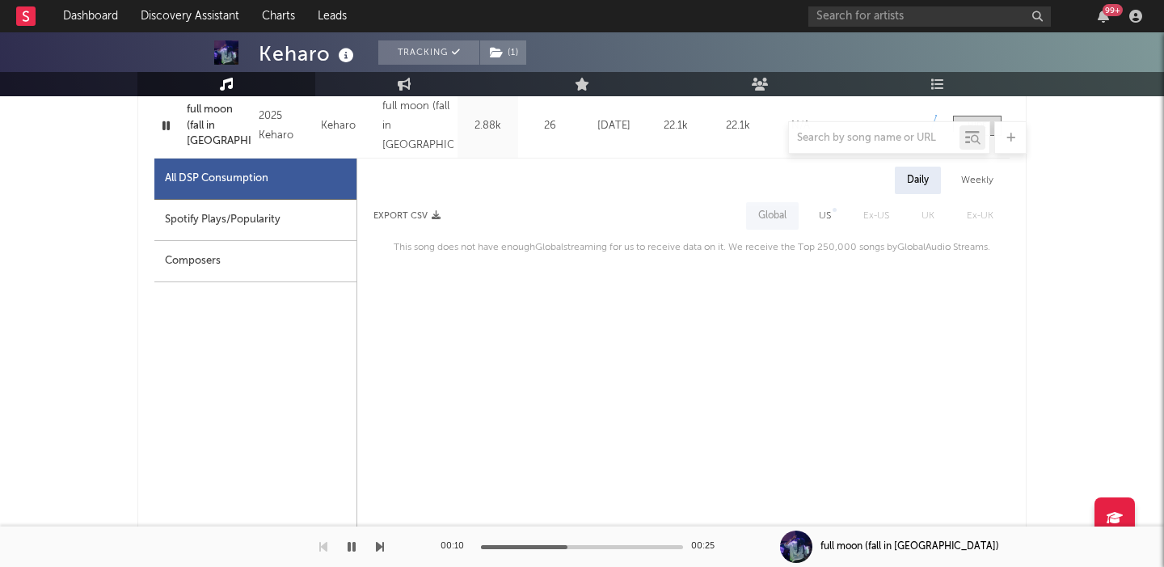
click at [821, 218] on div "US" at bounding box center [825, 215] width 12 height 19
select select "1w"
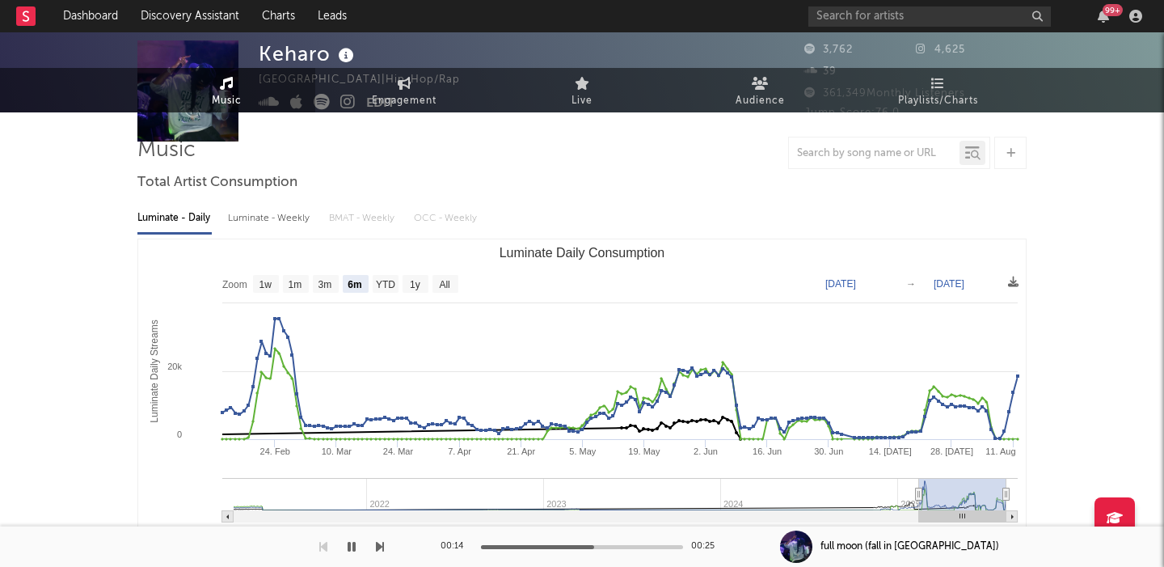
scroll to position [0, 0]
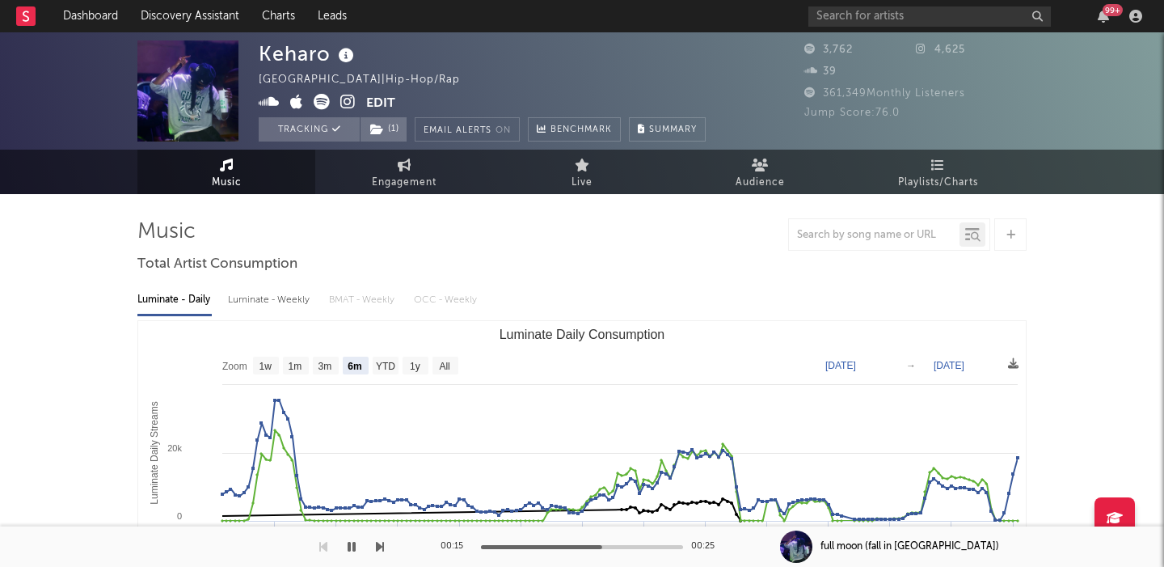
click at [313, 58] on div "Keharo" at bounding box center [308, 53] width 99 height 27
copy div "Keharo"
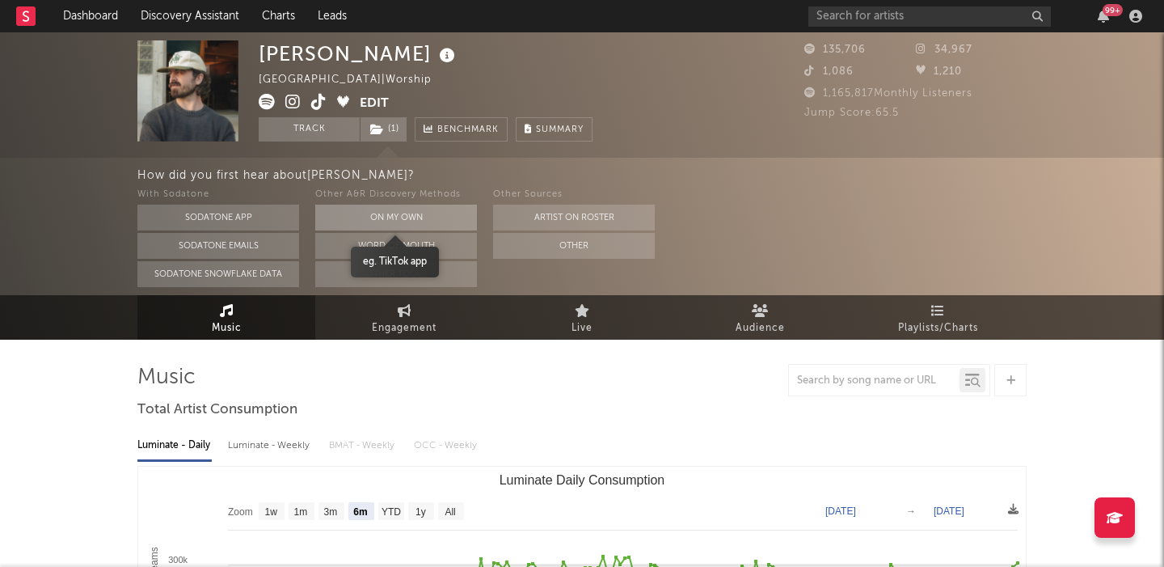
click at [418, 217] on button "On My Own" at bounding box center [396, 218] width 162 height 26
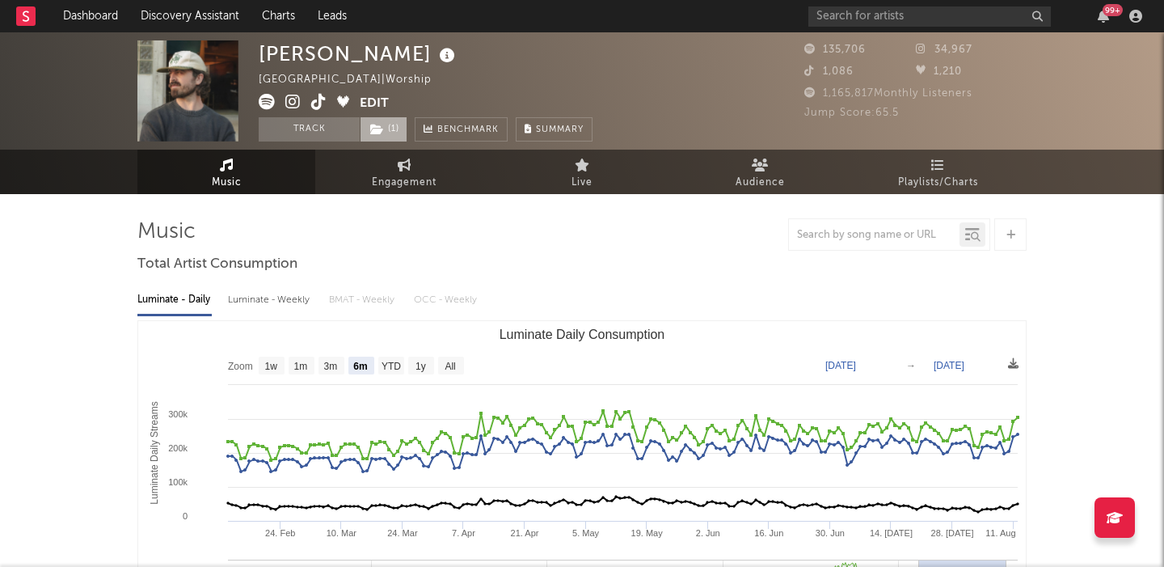
click at [393, 129] on span "( 1 )" at bounding box center [384, 129] width 48 height 24
click at [394, 129] on span "( 1 )" at bounding box center [384, 129] width 48 height 24
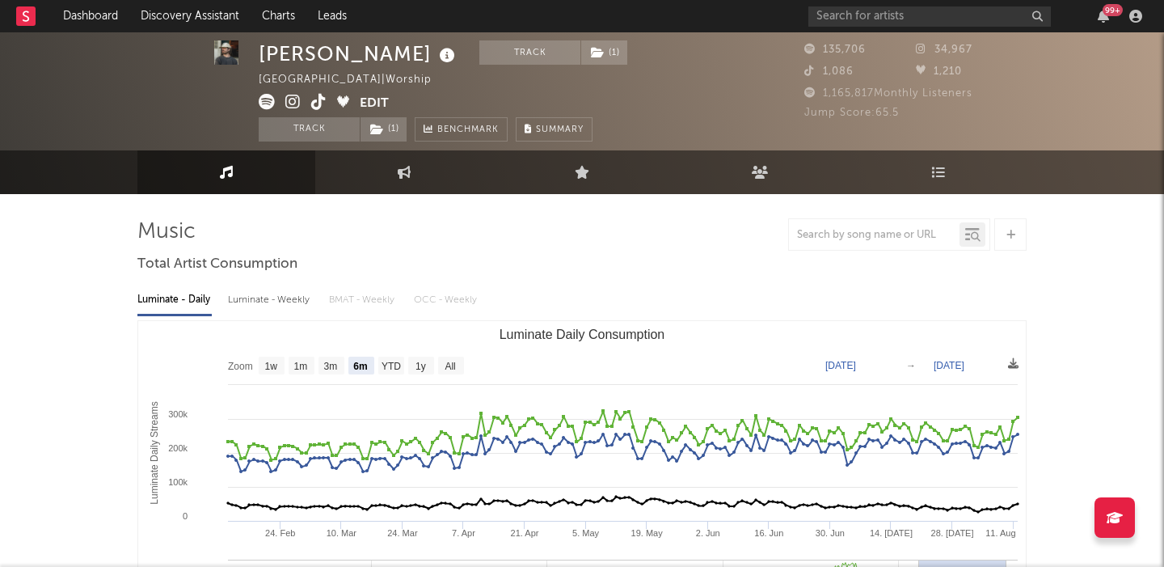
scroll to position [6, 0]
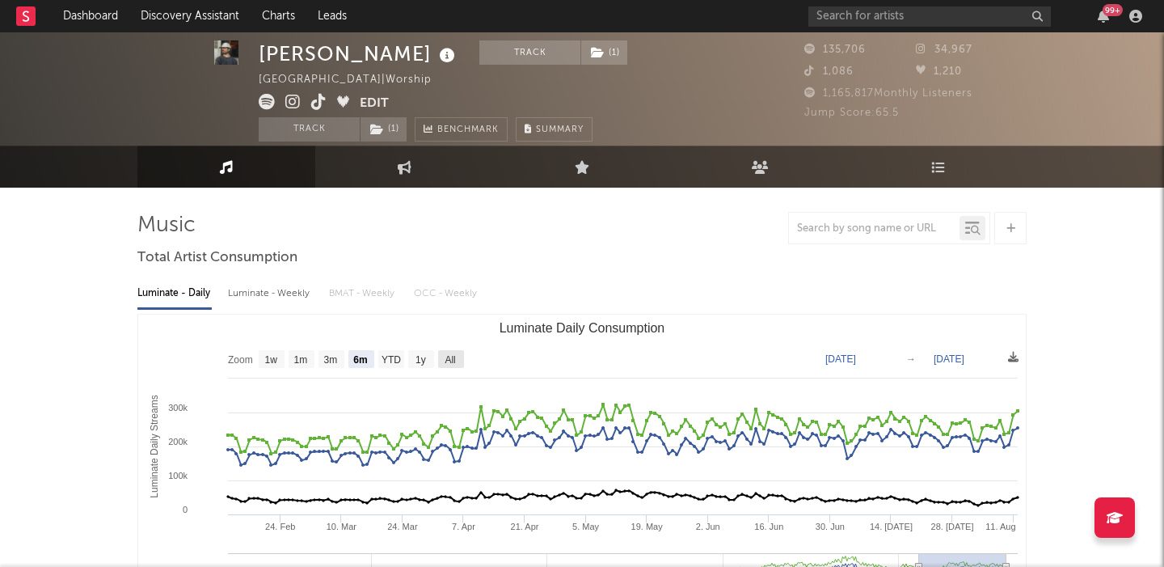
click at [447, 362] on text "All" at bounding box center [450, 359] width 11 height 11
select select "All"
type input "[DATE]"
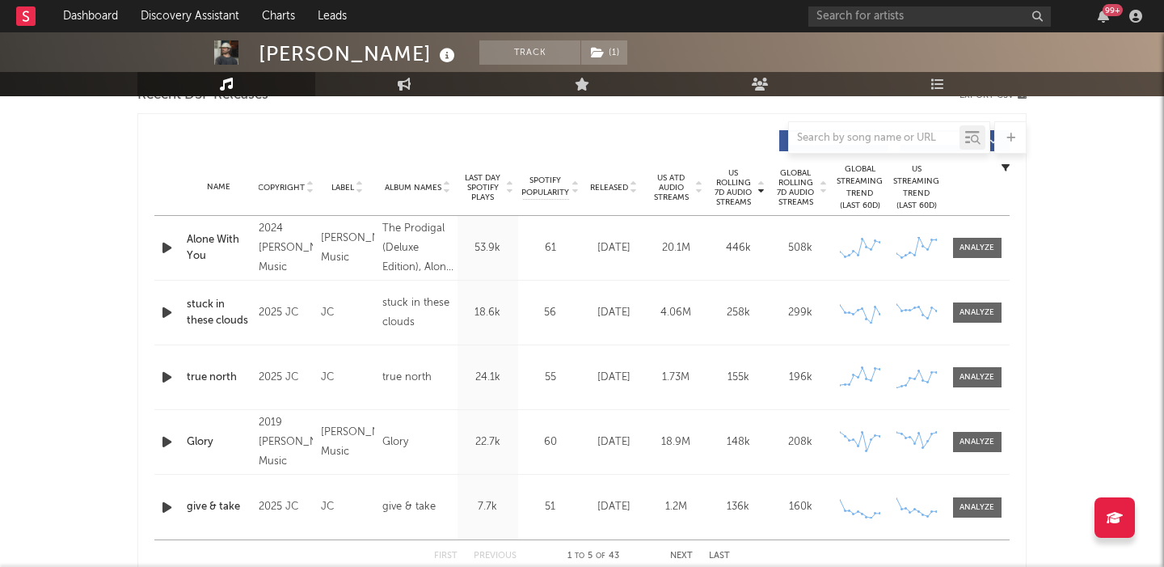
scroll to position [530, 0]
